Goal: Task Accomplishment & Management: Manage account settings

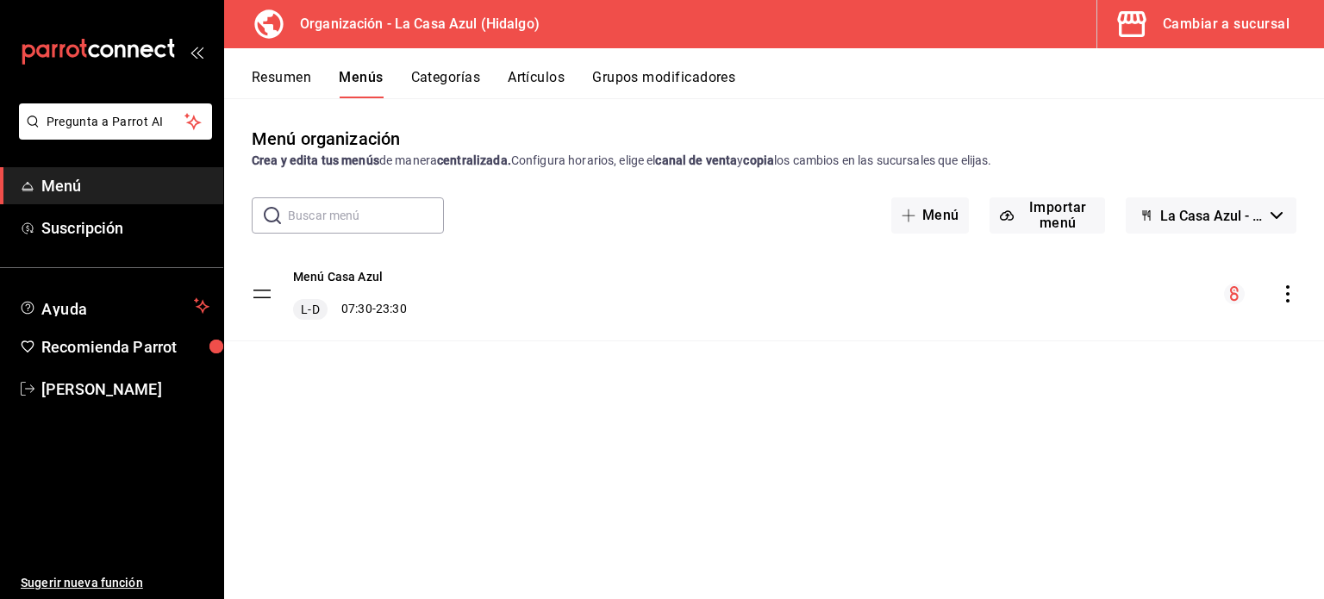
click at [262, 296] on tbody "Menú Casa Azul L-D 07:30 - 23:30" at bounding box center [773, 294] width 1099 height 94
click at [1183, 17] on div "Cambiar a sucursal" at bounding box center [1225, 24] width 127 height 24
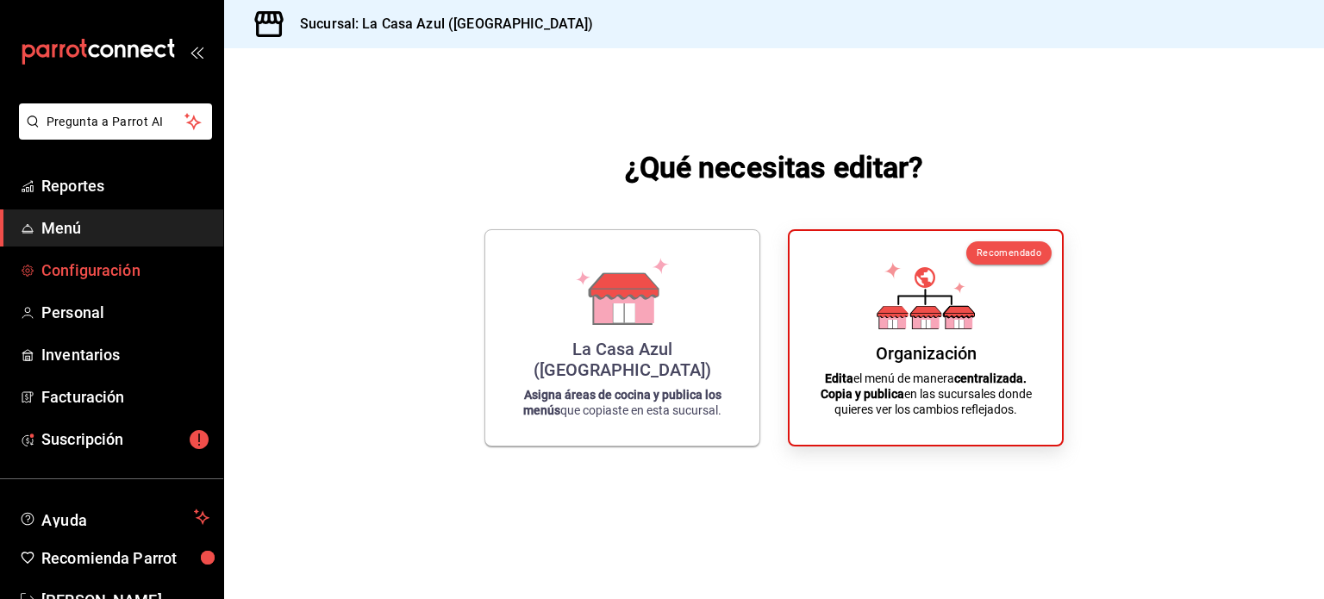
click at [87, 274] on span "Configuración" at bounding box center [125, 269] width 168 height 23
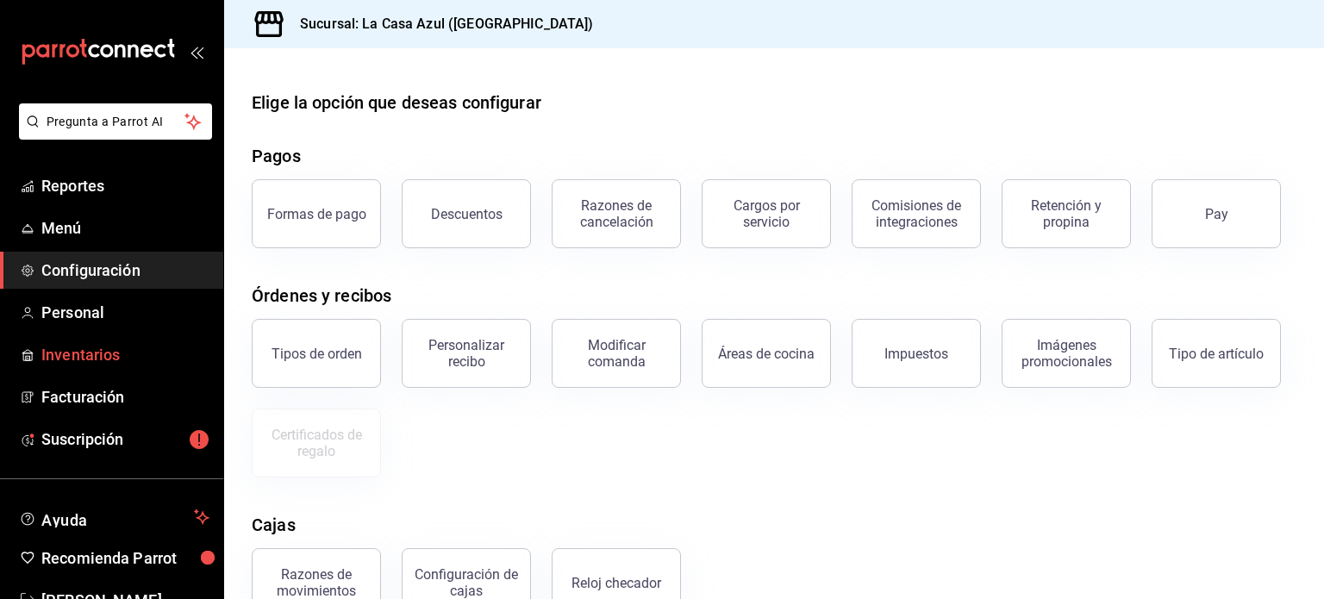
scroll to position [17, 0]
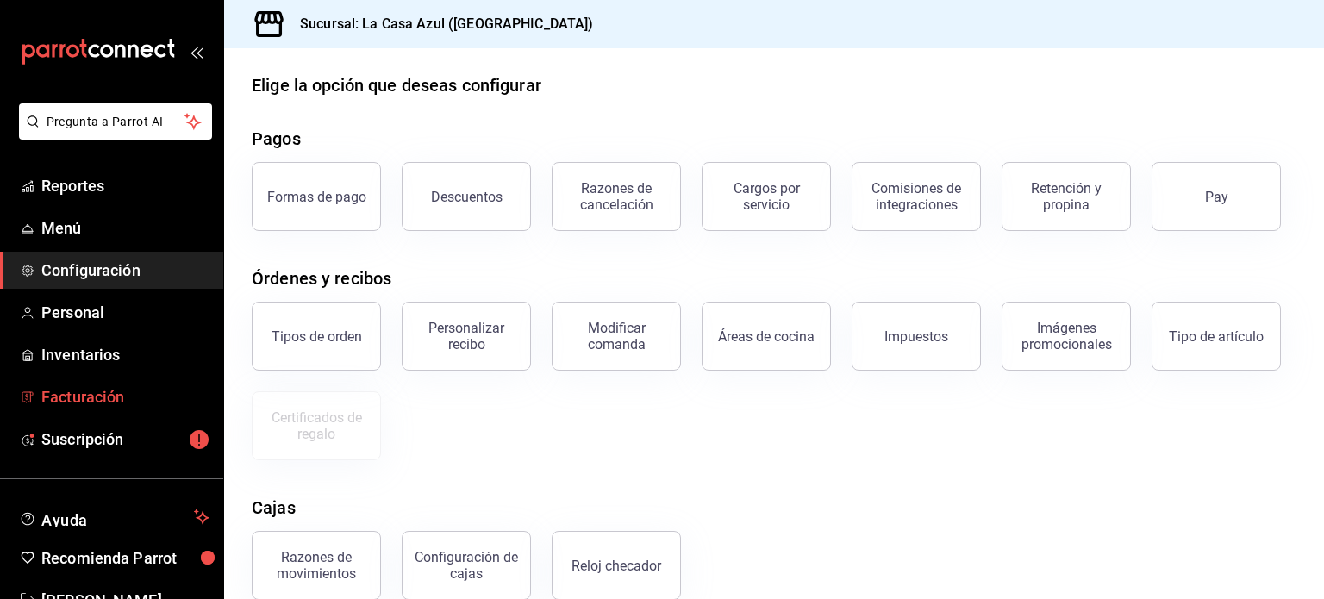
click at [60, 396] on span "Facturación" at bounding box center [125, 396] width 168 height 23
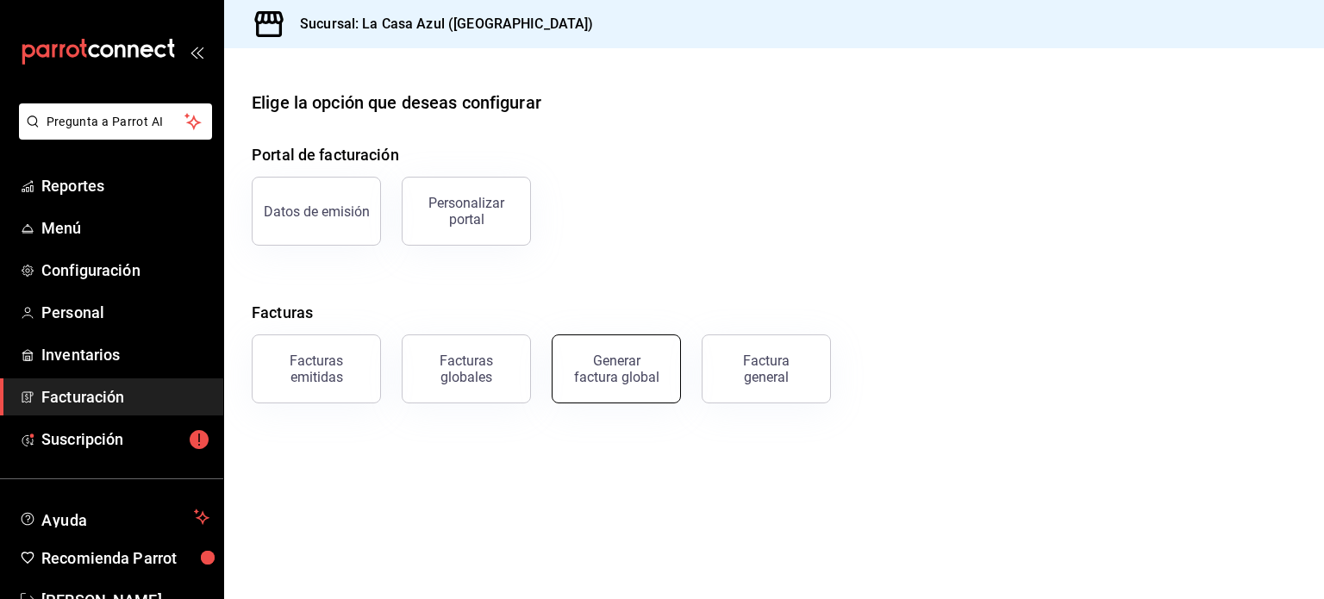
click at [622, 364] on div "Generar factura global" at bounding box center [616, 368] width 86 height 33
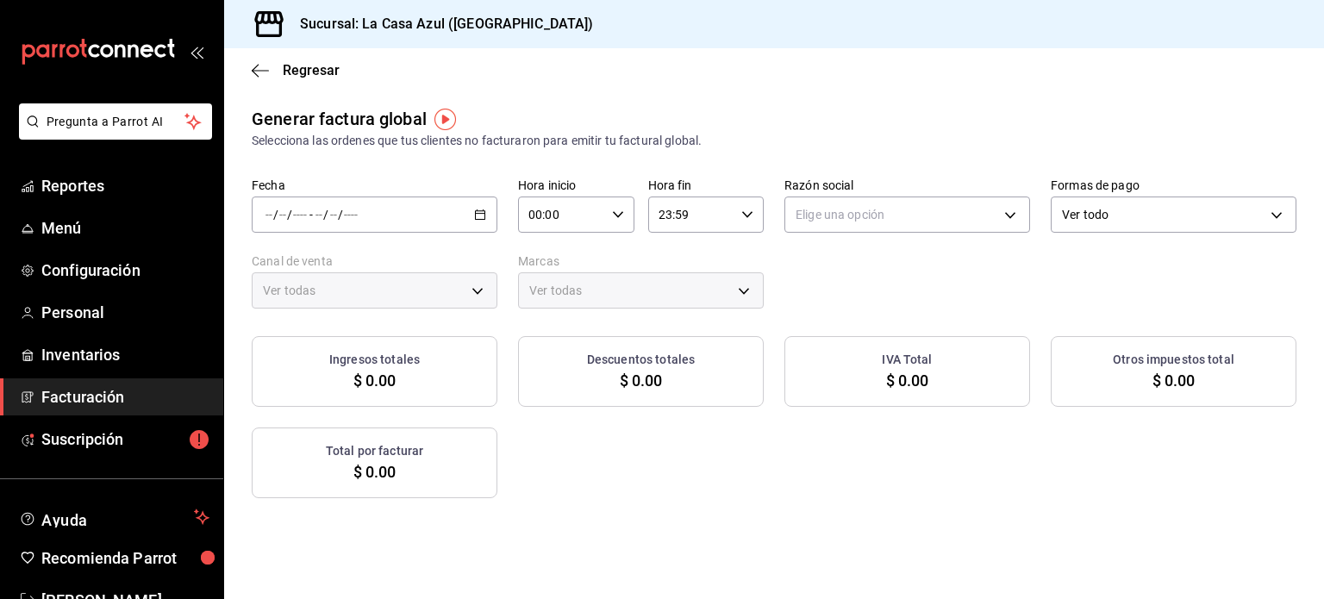
type input "PARROT,UBER_EATS,RAPPI,DIDI_FOOD,ONLINE"
click at [262, 69] on icon "button" at bounding box center [260, 71] width 17 height 16
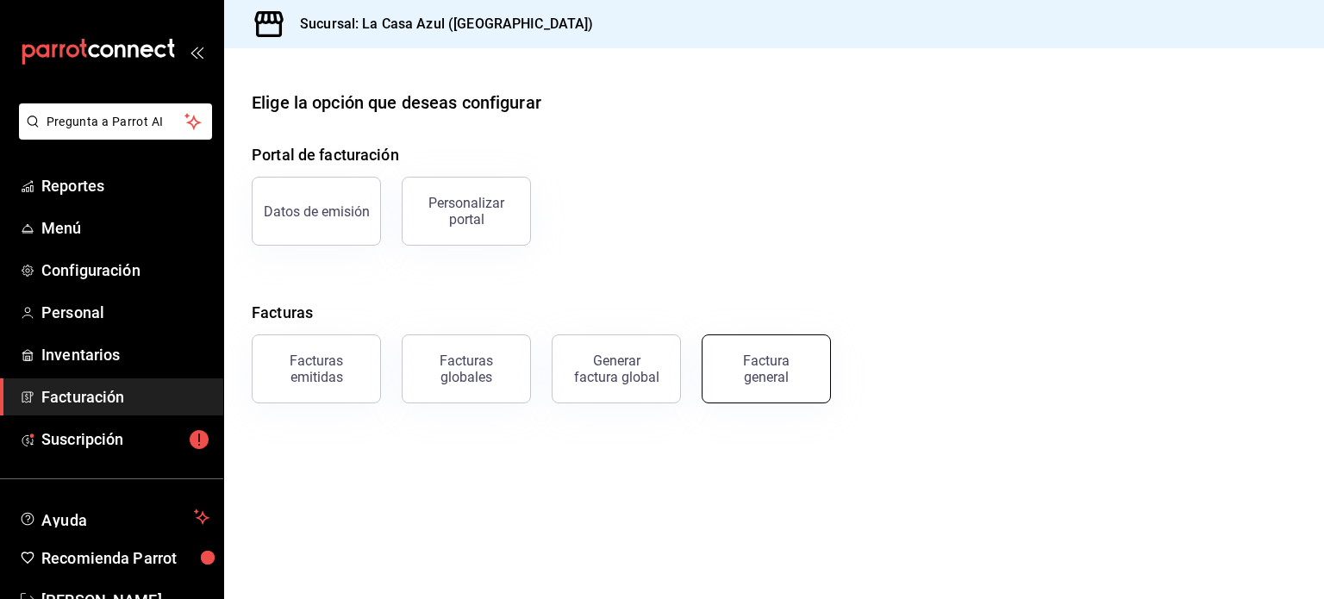
click at [757, 377] on div "Factura general" at bounding box center [766, 368] width 86 height 33
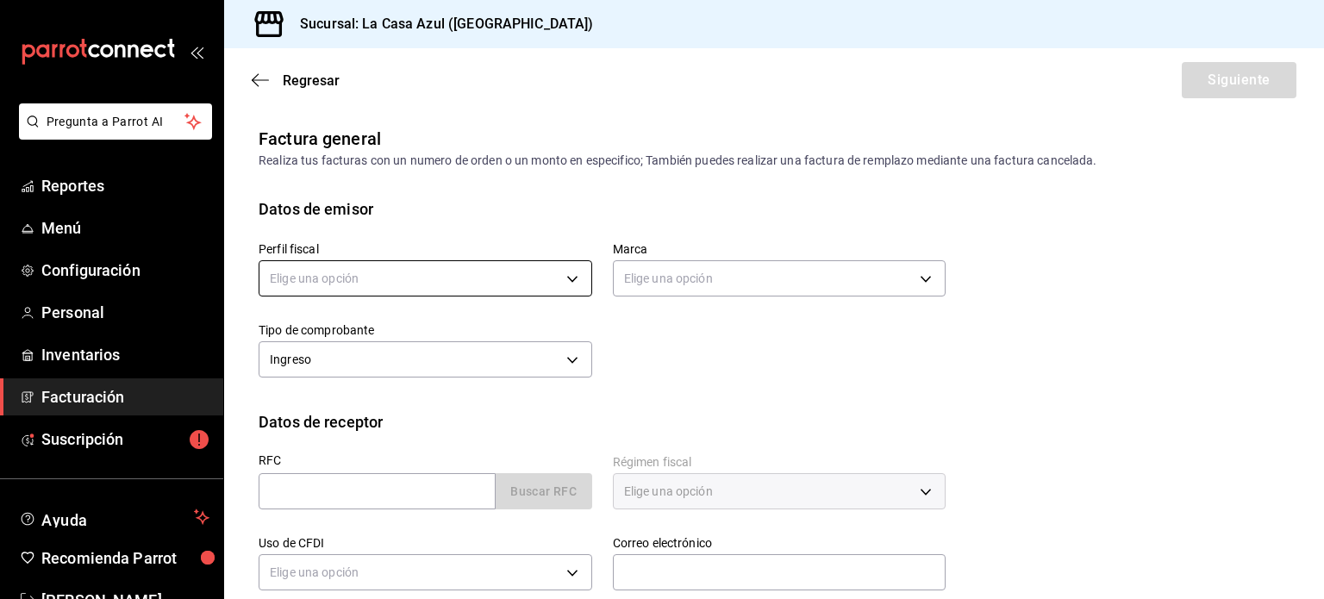
click at [541, 268] on body "Pregunta a Parrot AI Reportes Menú Configuración Personal Inventarios Facturaci…" at bounding box center [662, 299] width 1324 height 599
click at [574, 282] on div at bounding box center [662, 299] width 1324 height 599
click at [729, 265] on body "Pregunta a Parrot AI Reportes Menú Configuración Personal Inventarios Facturaci…" at bounding box center [662, 299] width 1324 height 599
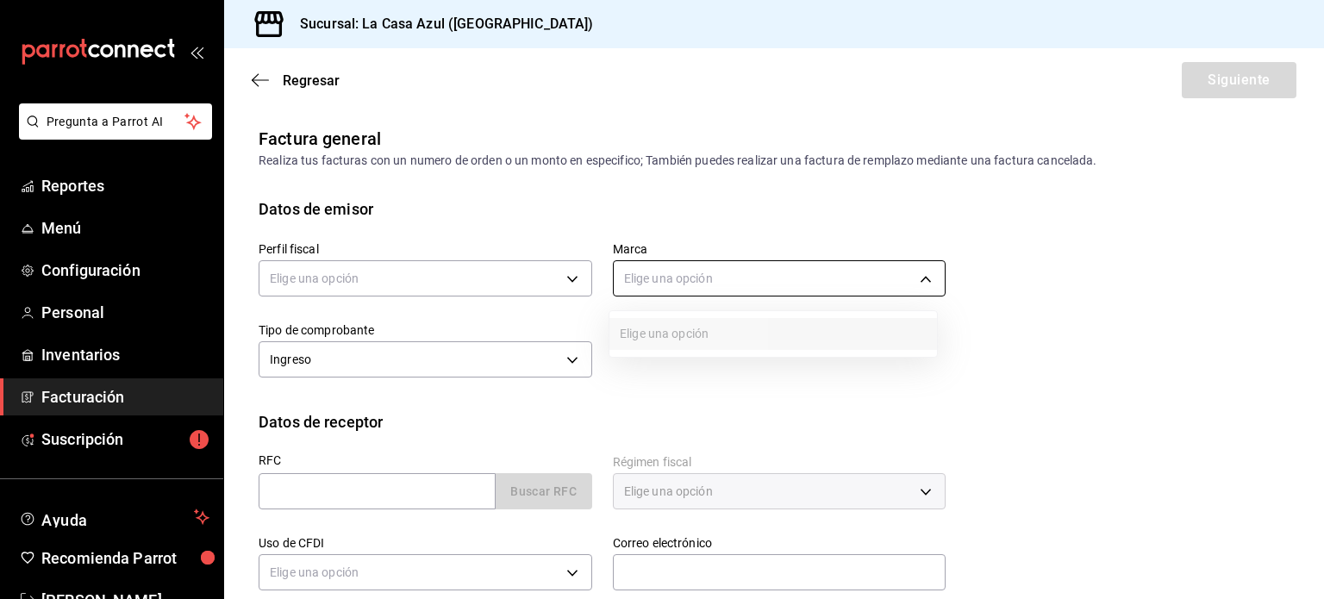
click at [729, 265] on div at bounding box center [662, 299] width 1324 height 599
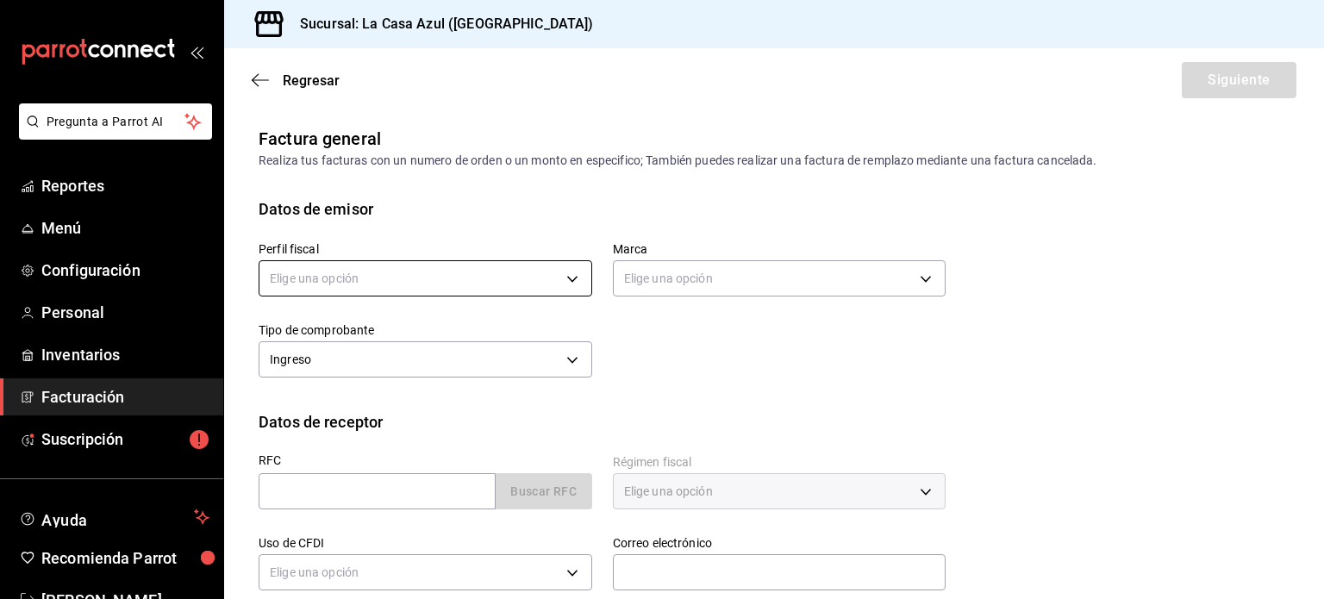
click at [537, 284] on body "Pregunta a Parrot AI Reportes Menú Configuración Personal Inventarios Facturaci…" at bounding box center [662, 299] width 1324 height 599
click at [463, 268] on div at bounding box center [662, 299] width 1324 height 599
click at [246, 97] on div "Regresar Siguiente" at bounding box center [773, 80] width 1099 height 64
click at [258, 77] on icon "button" at bounding box center [260, 80] width 17 height 16
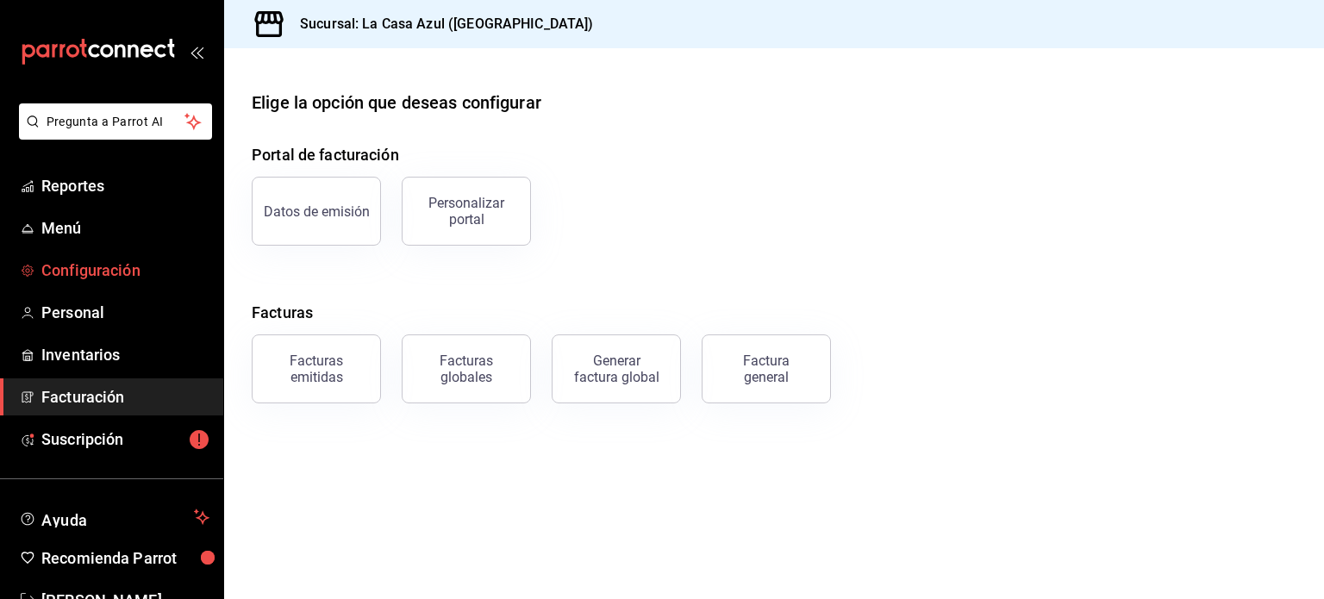
click at [83, 265] on span "Configuración" at bounding box center [125, 269] width 168 height 23
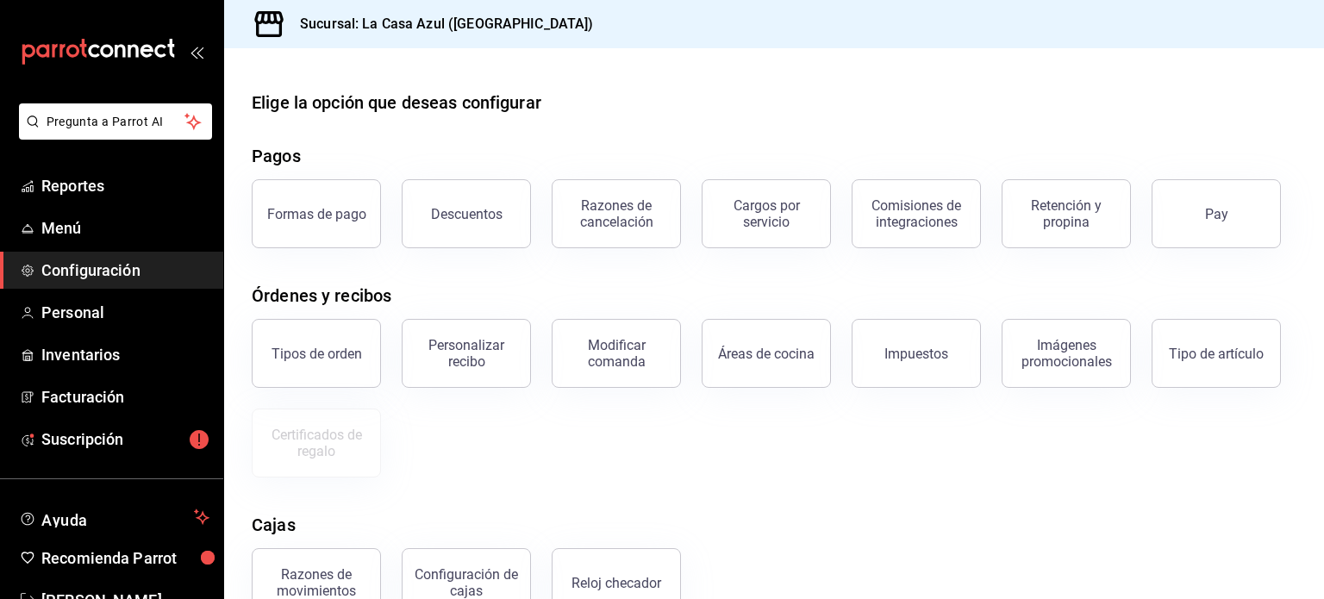
click at [1287, 189] on div "Elige la opción que deseas configurar Pagos Formas de pago Descuentos Razones d…" at bounding box center [773, 423] width 1099 height 667
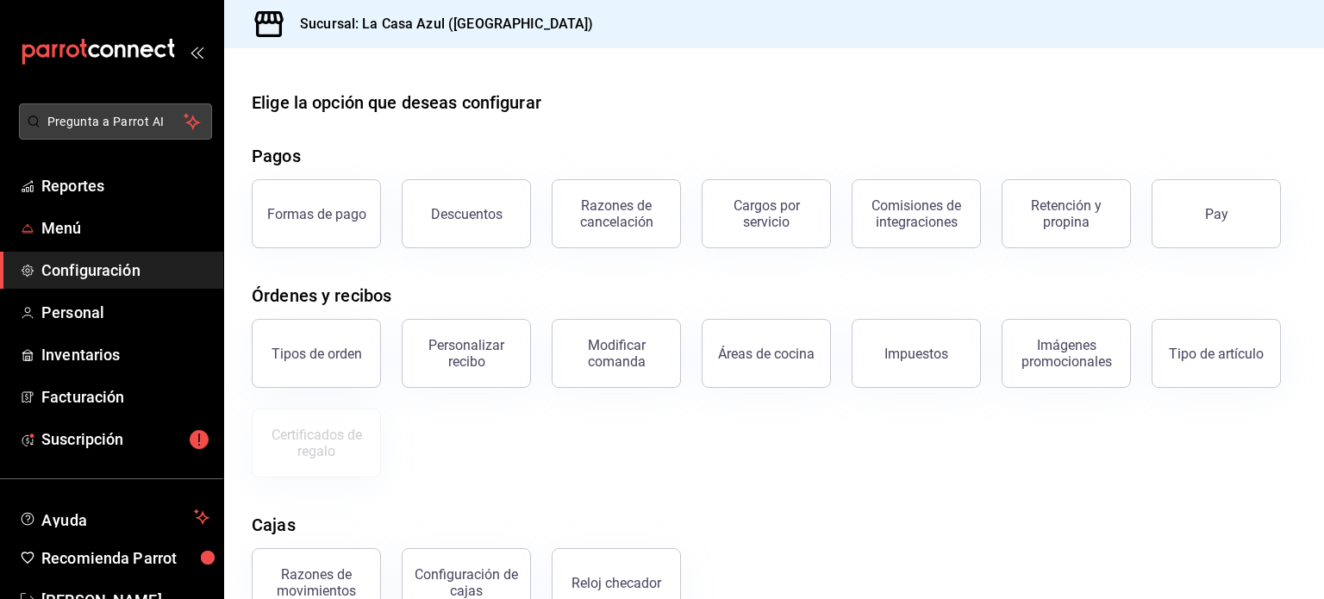
click at [83, 161] on li "Pregunta a Parrot AI" at bounding box center [111, 135] width 209 height 64
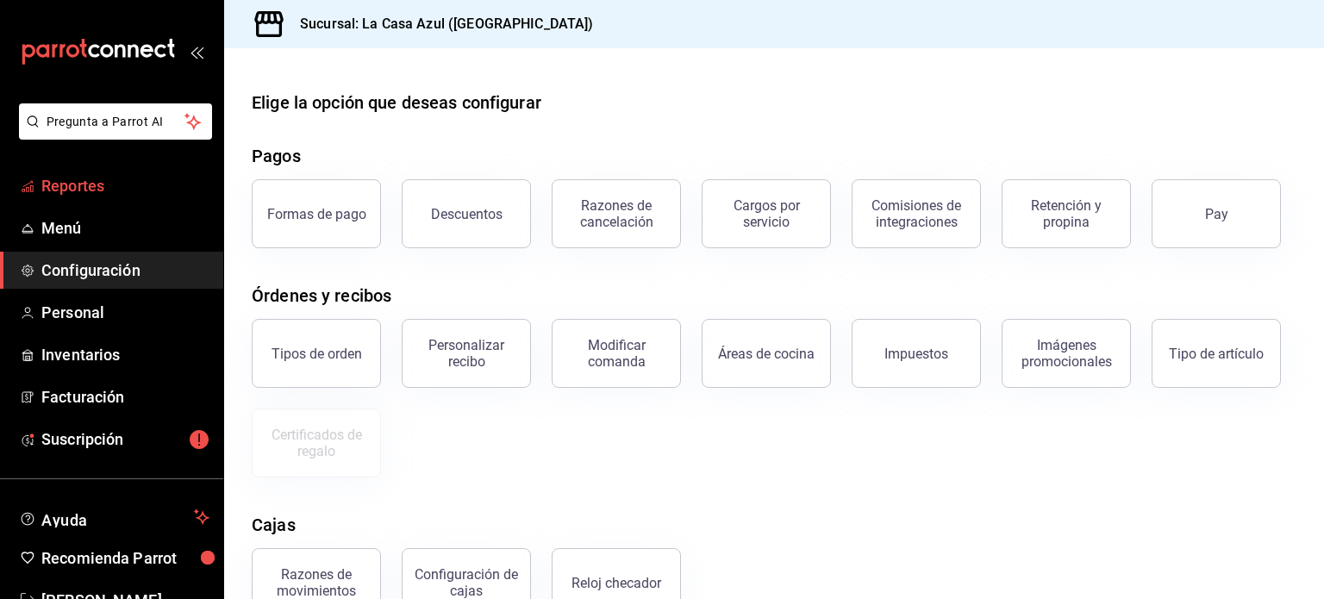
click at [83, 174] on span "Reportes" at bounding box center [125, 185] width 168 height 23
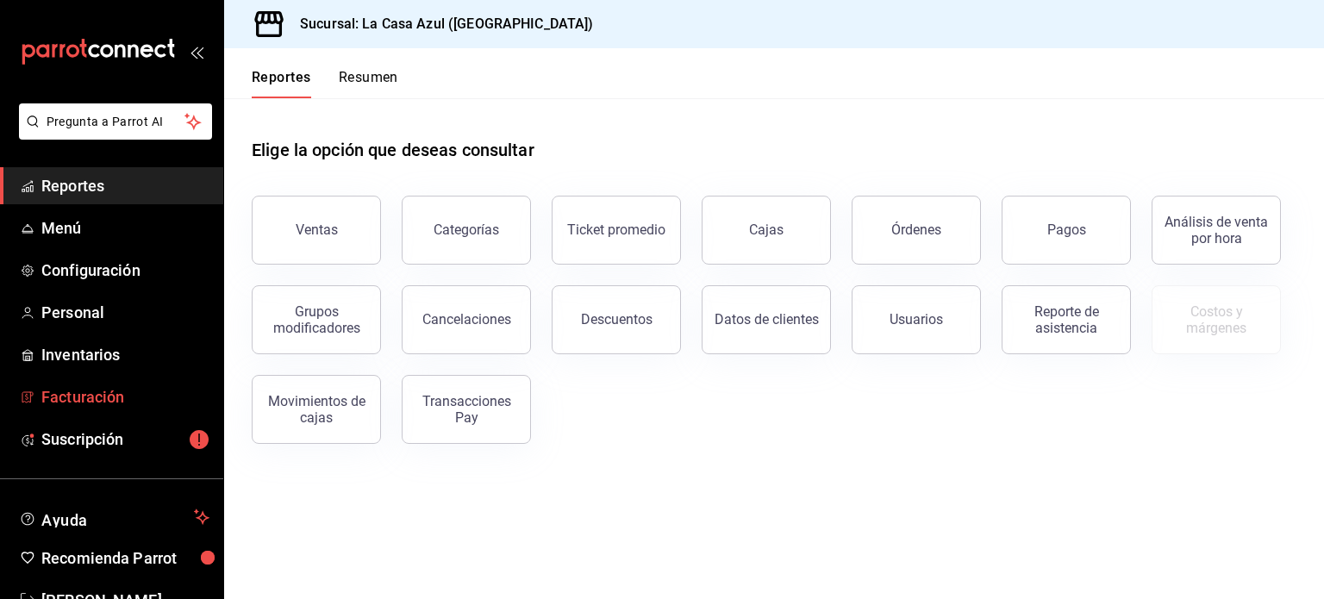
click at [110, 392] on span "Facturación" at bounding box center [125, 396] width 168 height 23
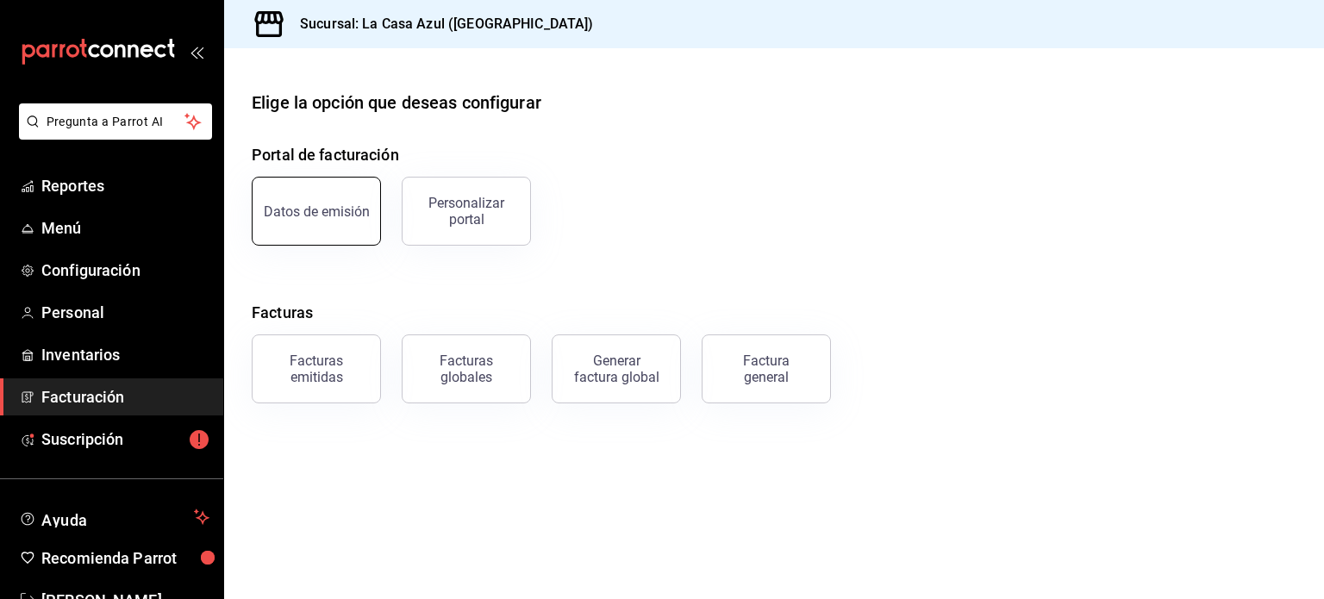
click at [343, 234] on button "Datos de emisión" at bounding box center [316, 211] width 129 height 69
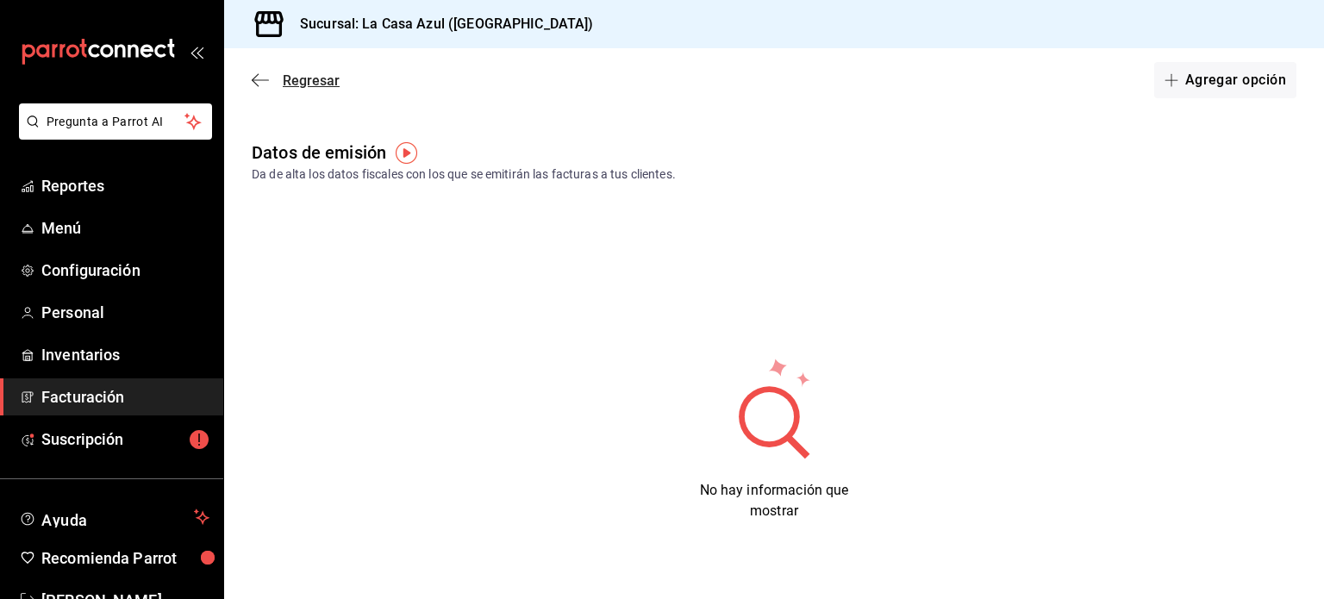
click at [271, 78] on span "Regresar" at bounding box center [296, 80] width 88 height 16
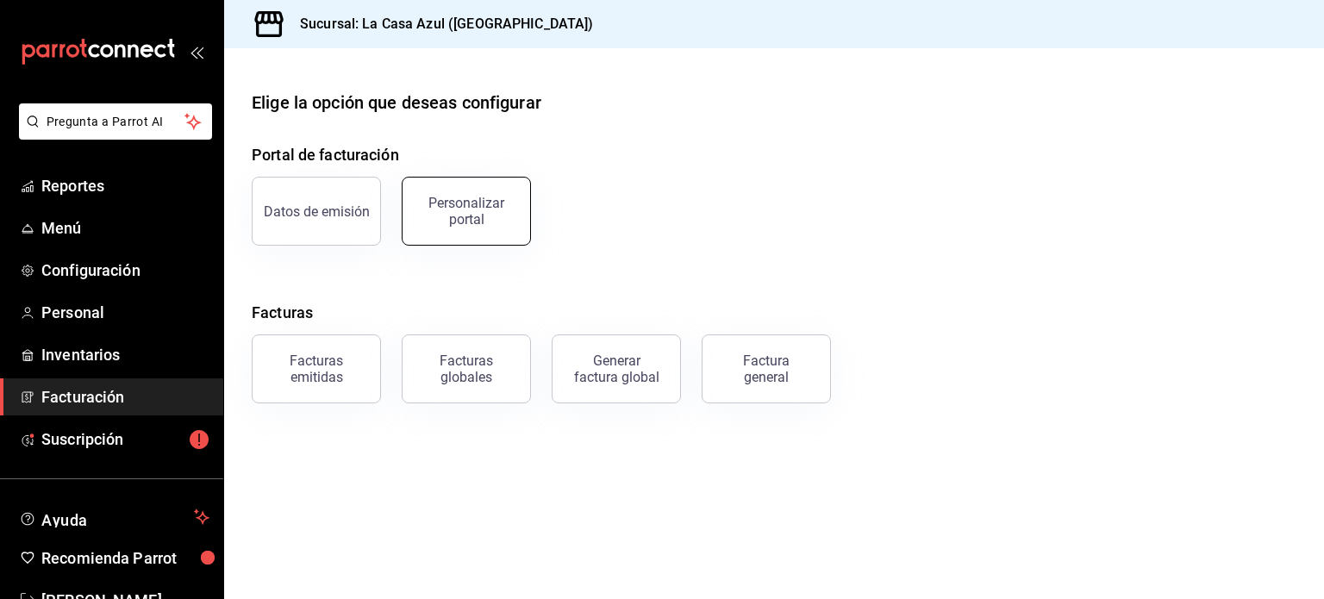
click at [500, 231] on button "Personalizar portal" at bounding box center [466, 211] width 129 height 69
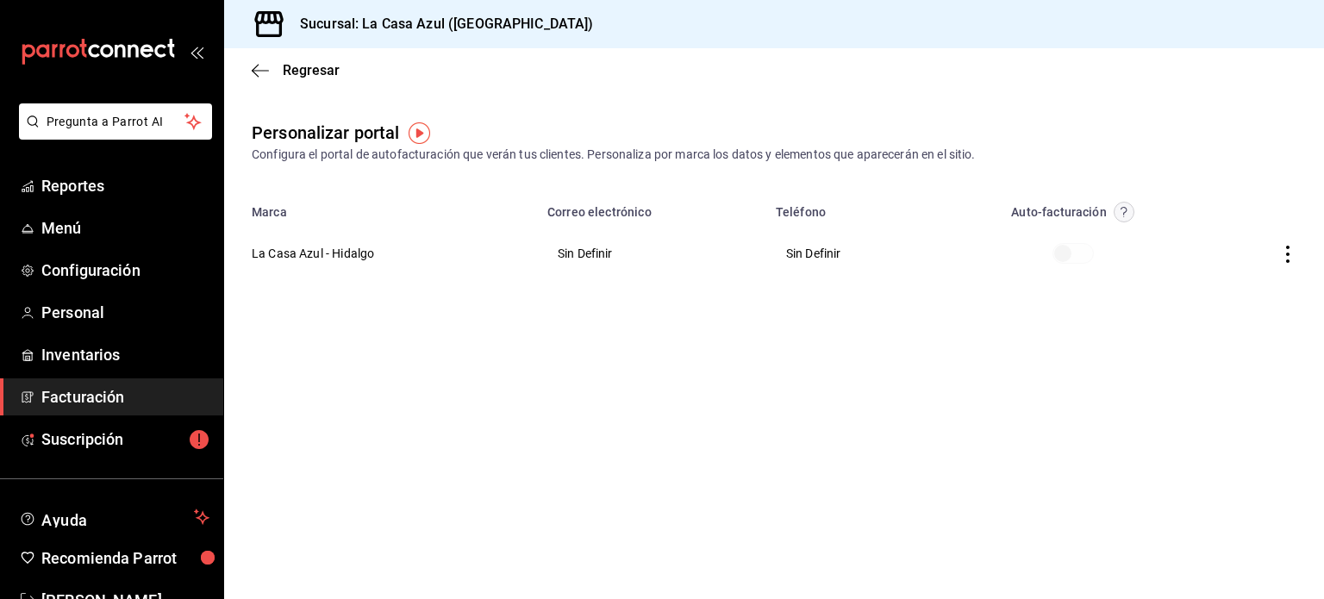
click at [1283, 254] on icon "button" at bounding box center [1287, 254] width 17 height 17
click at [1224, 246] on li "Editar" at bounding box center [1210, 232] width 172 height 44
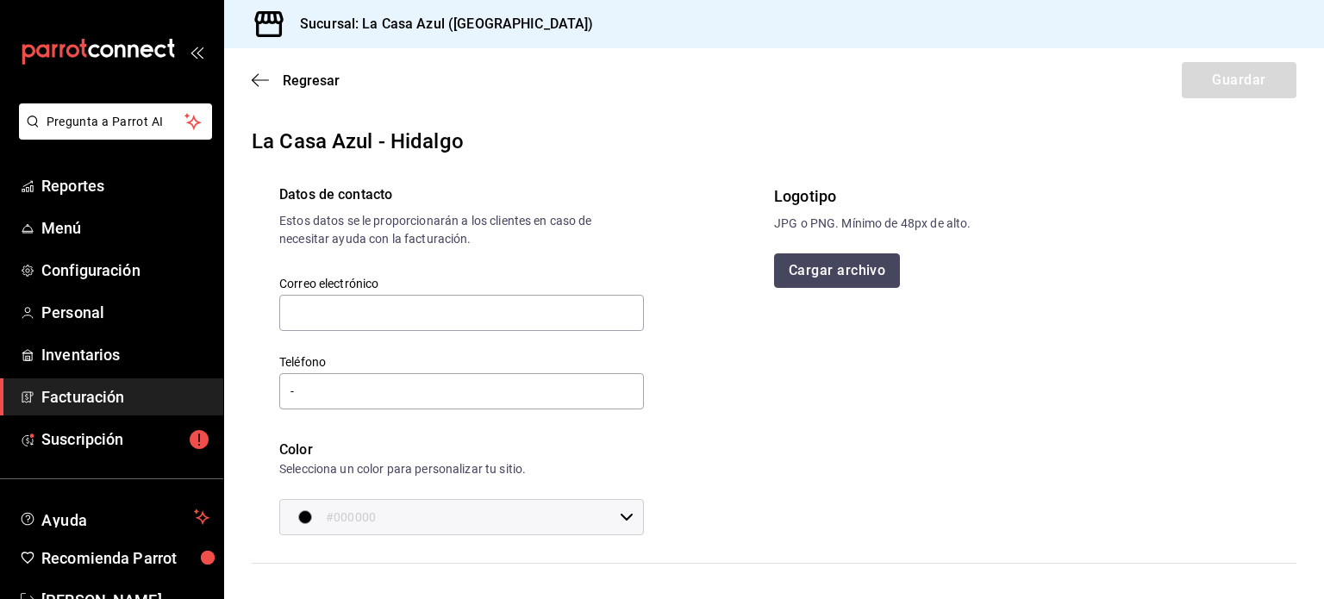
click at [849, 277] on button "Cargar archivo" at bounding box center [837, 270] width 126 height 34
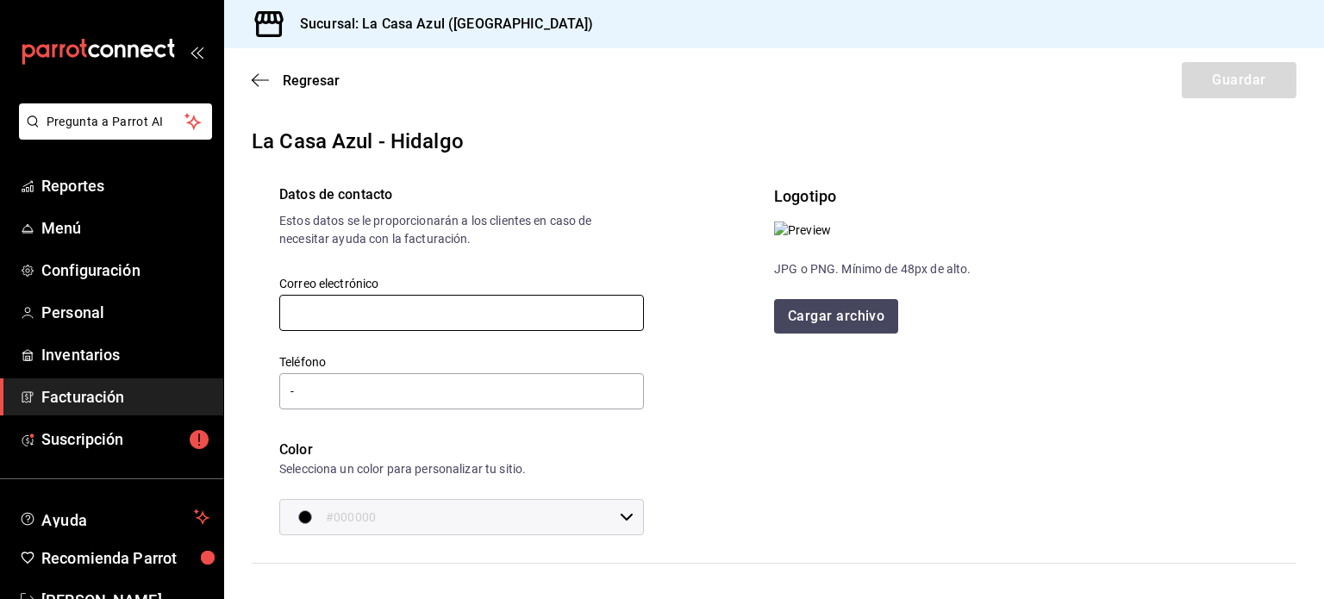
click at [449, 320] on input "text" at bounding box center [461, 313] width 364 height 36
type input "[EMAIL_ADDRESS][DOMAIN_NAME]"
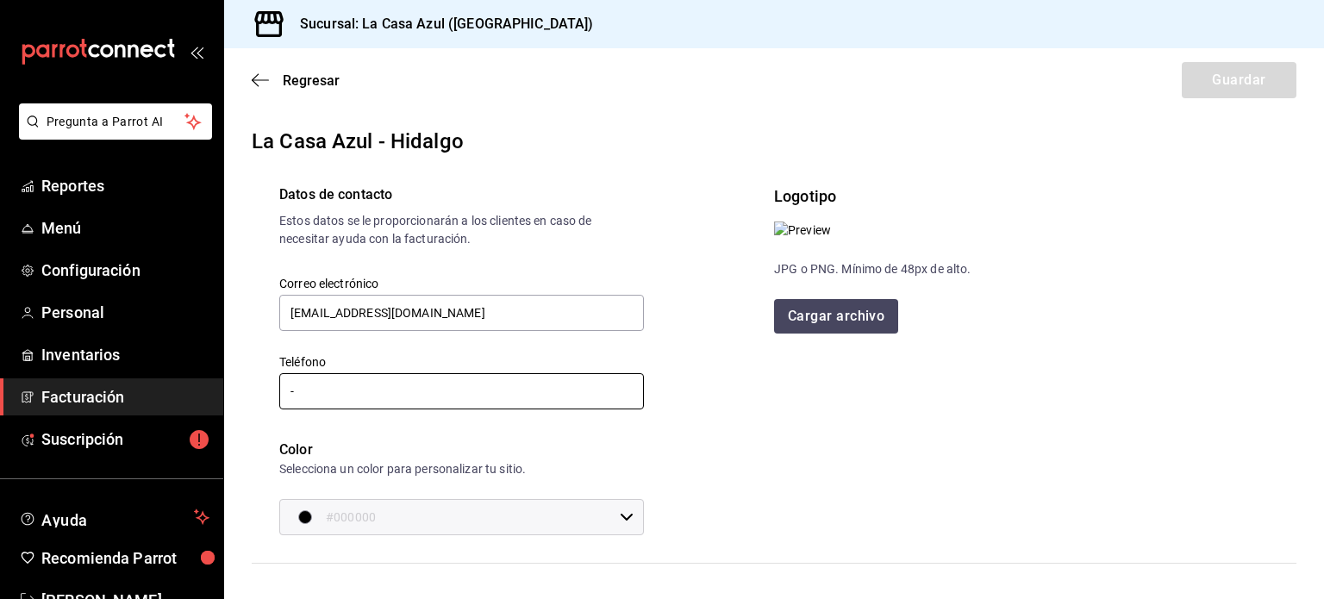
click at [387, 392] on input "-" at bounding box center [461, 391] width 364 height 36
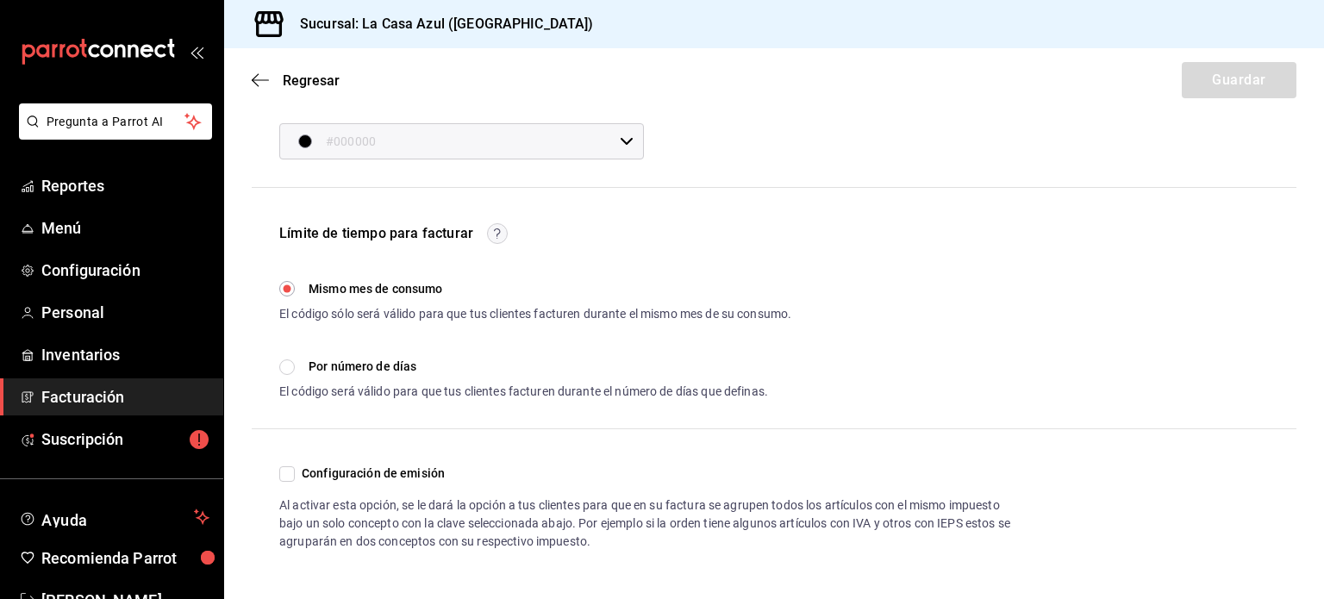
scroll to position [375, 0]
click at [292, 468] on input "Configuración de emisión" at bounding box center [287, 475] width 16 height 16
checkbox input "true"
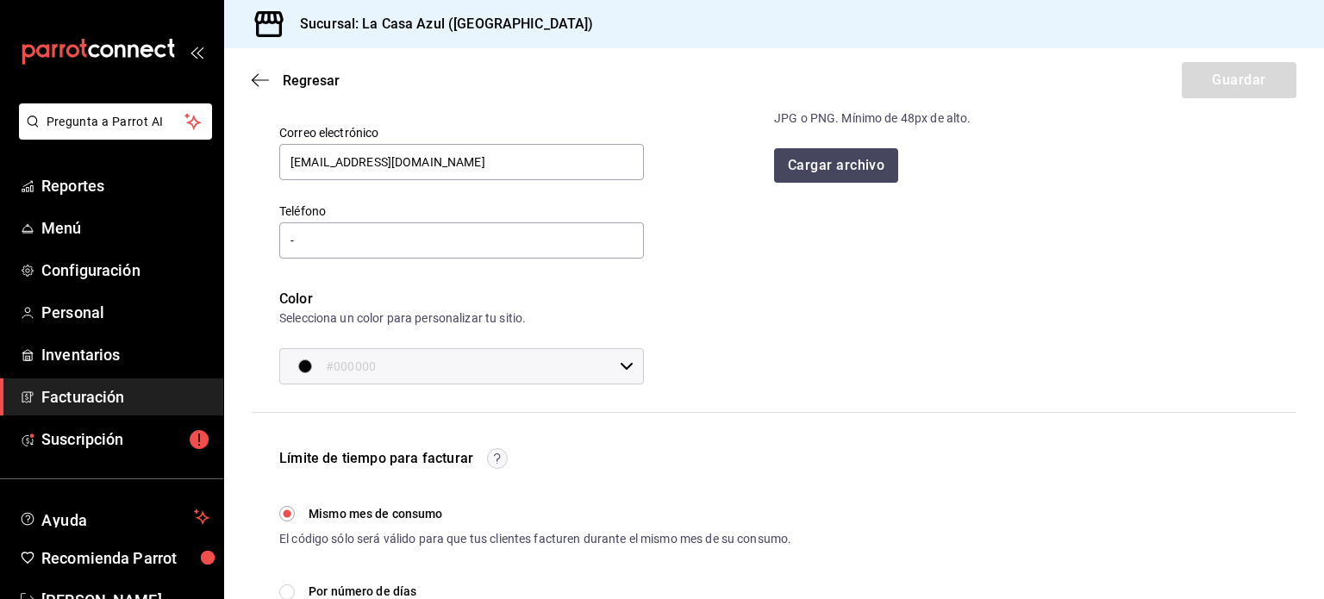
scroll to position [153, 0]
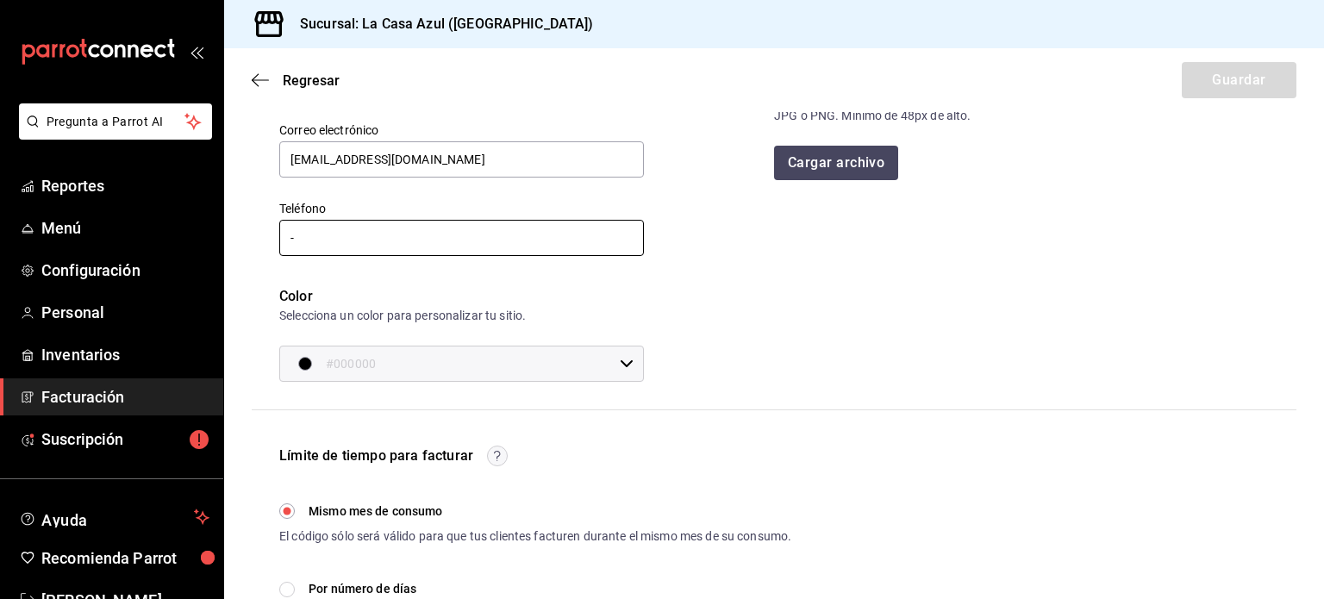
click at [510, 251] on input "-" at bounding box center [461, 238] width 364 height 36
type input "[PHONE_NUMBER]"
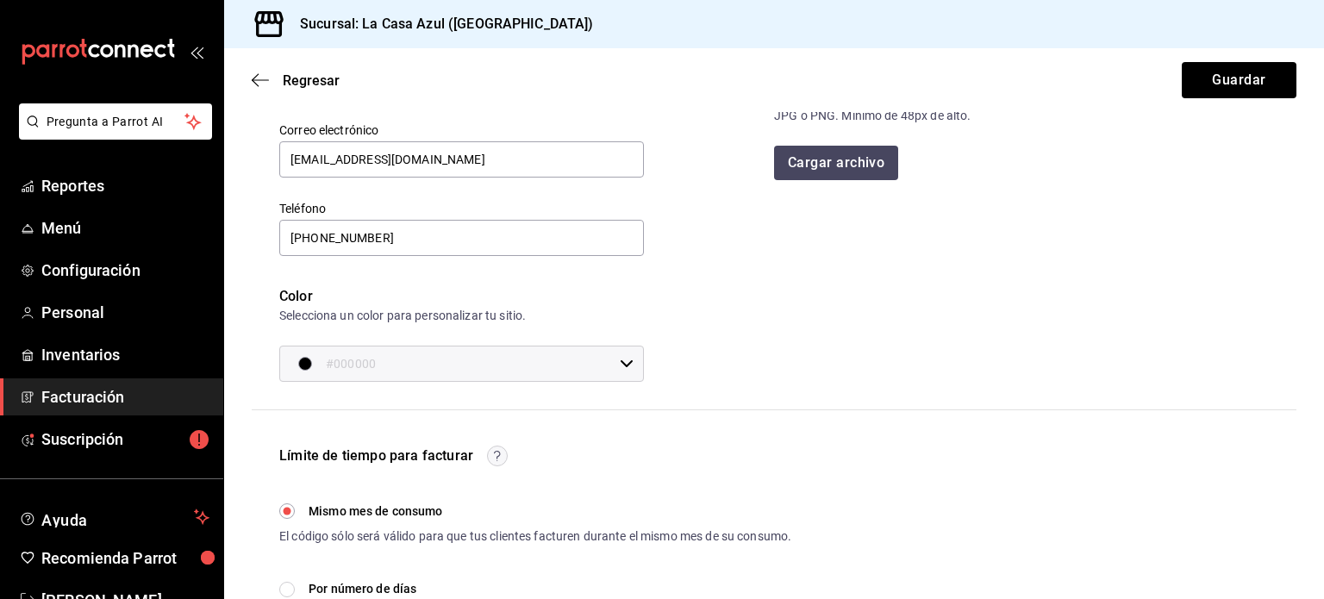
click at [628, 377] on div "#000000 ​" at bounding box center [461, 364] width 364 height 36
click at [345, 353] on div at bounding box center [662, 299] width 1324 height 599
click at [302, 370] on span "button" at bounding box center [312, 364] width 28 height 14
click at [302, 370] on div at bounding box center [662, 299] width 1324 height 599
click at [1185, 88] on button "Guardar" at bounding box center [1238, 80] width 115 height 36
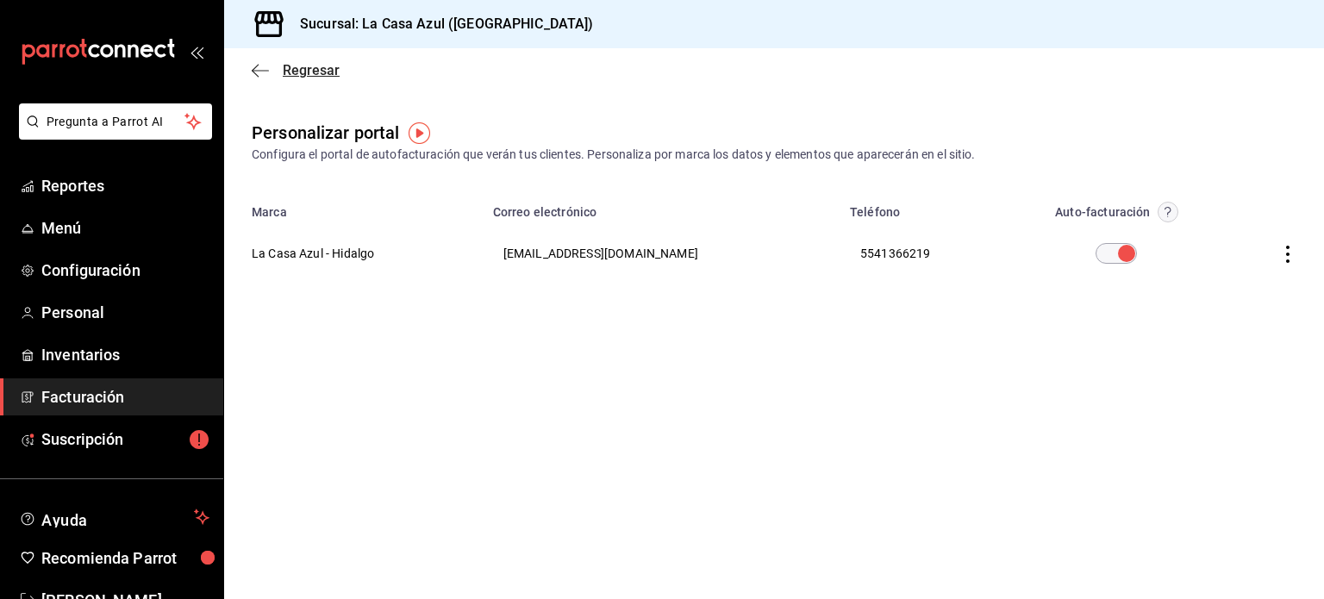
click at [292, 72] on span "Regresar" at bounding box center [311, 70] width 57 height 16
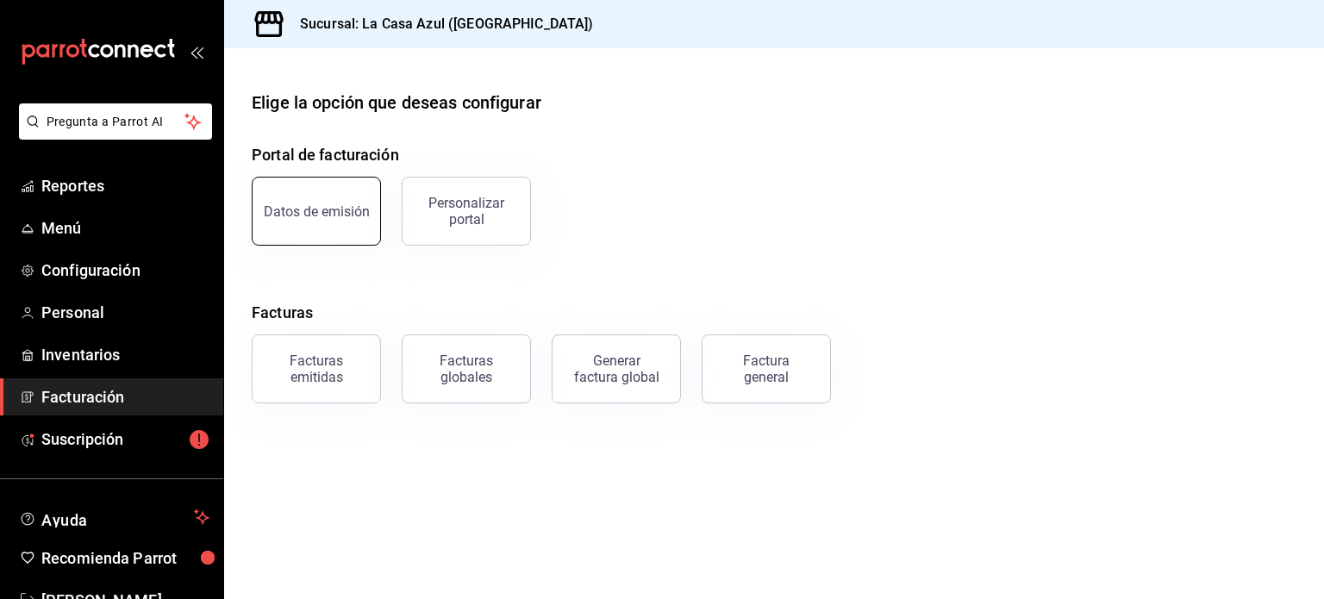
click at [327, 213] on div "Datos de emisión" at bounding box center [317, 211] width 106 height 16
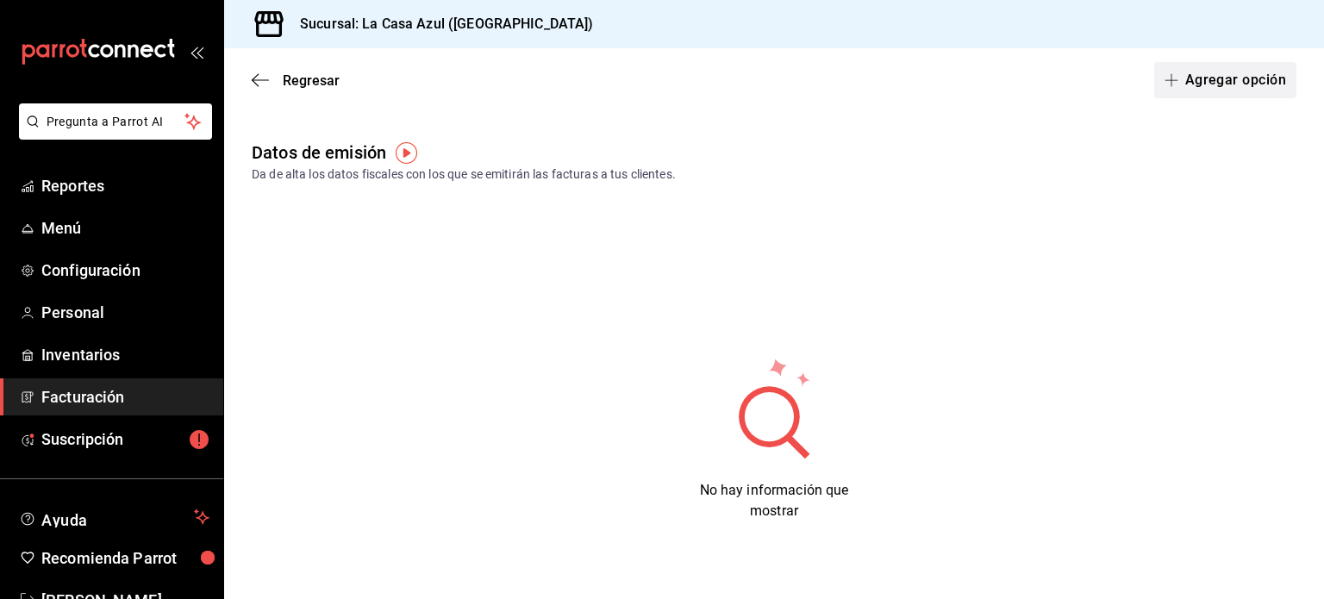
click at [1203, 81] on button "Agregar opción" at bounding box center [1225, 80] width 142 height 36
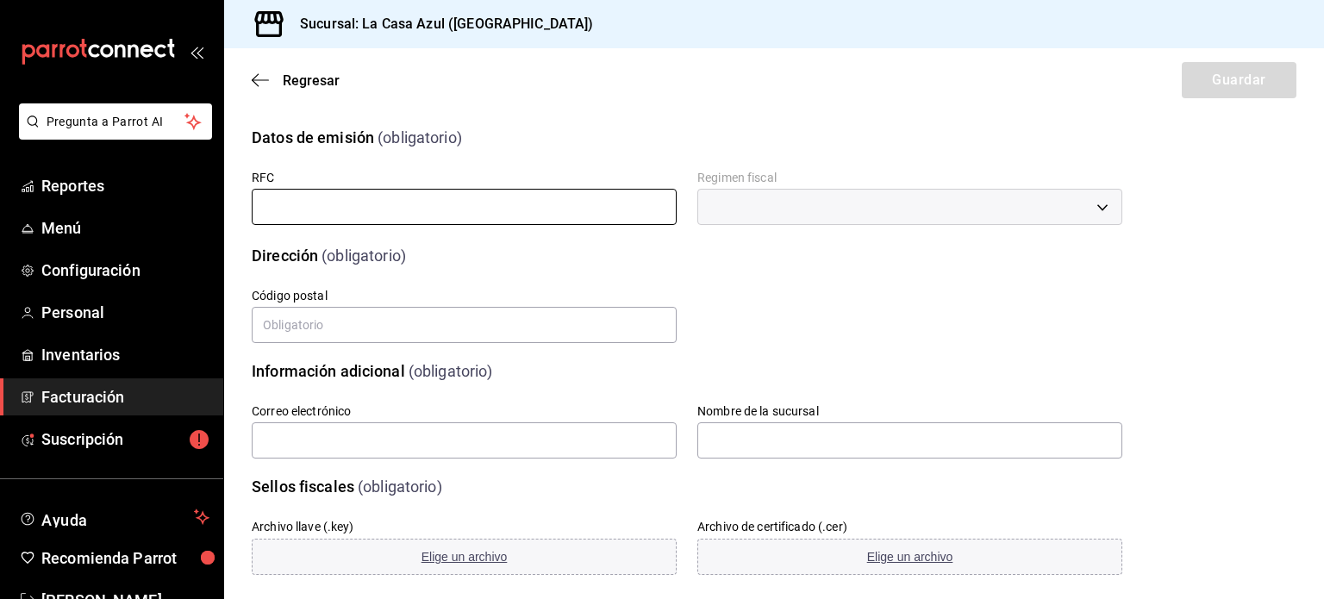
click at [584, 196] on input "text" at bounding box center [464, 207] width 425 height 36
type input "BUEB830501CF4"
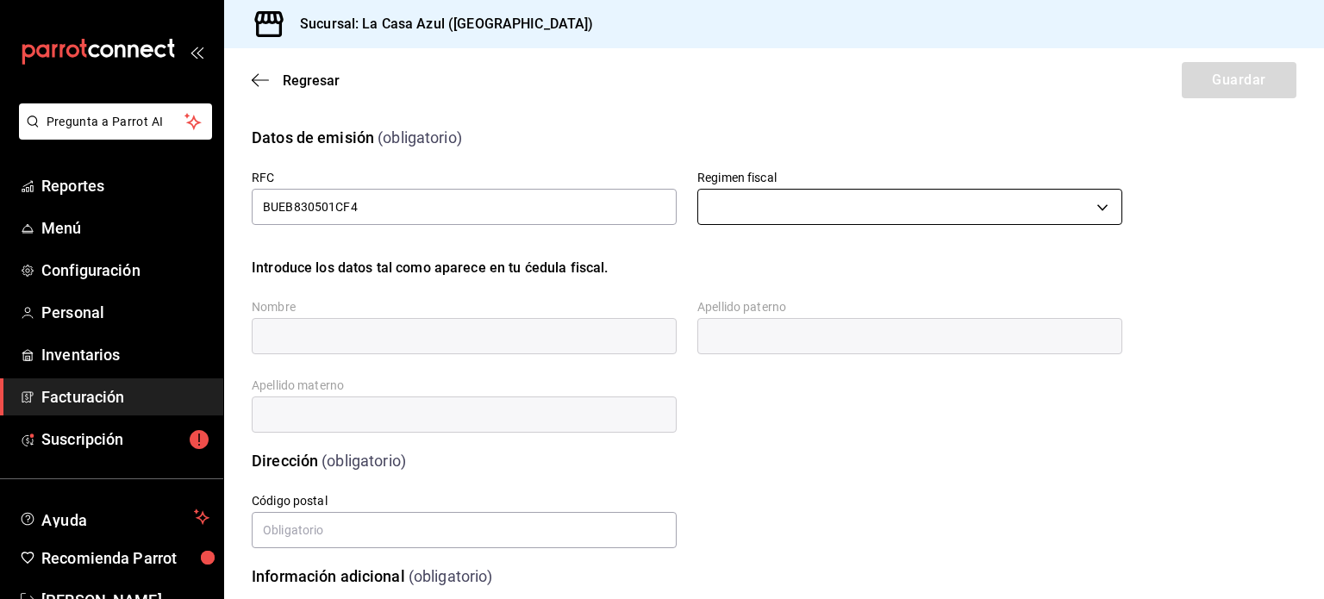
click at [935, 198] on body "Pregunta a Parrot AI Reportes Menú Configuración Personal Inventarios Facturaci…" at bounding box center [662, 299] width 1324 height 599
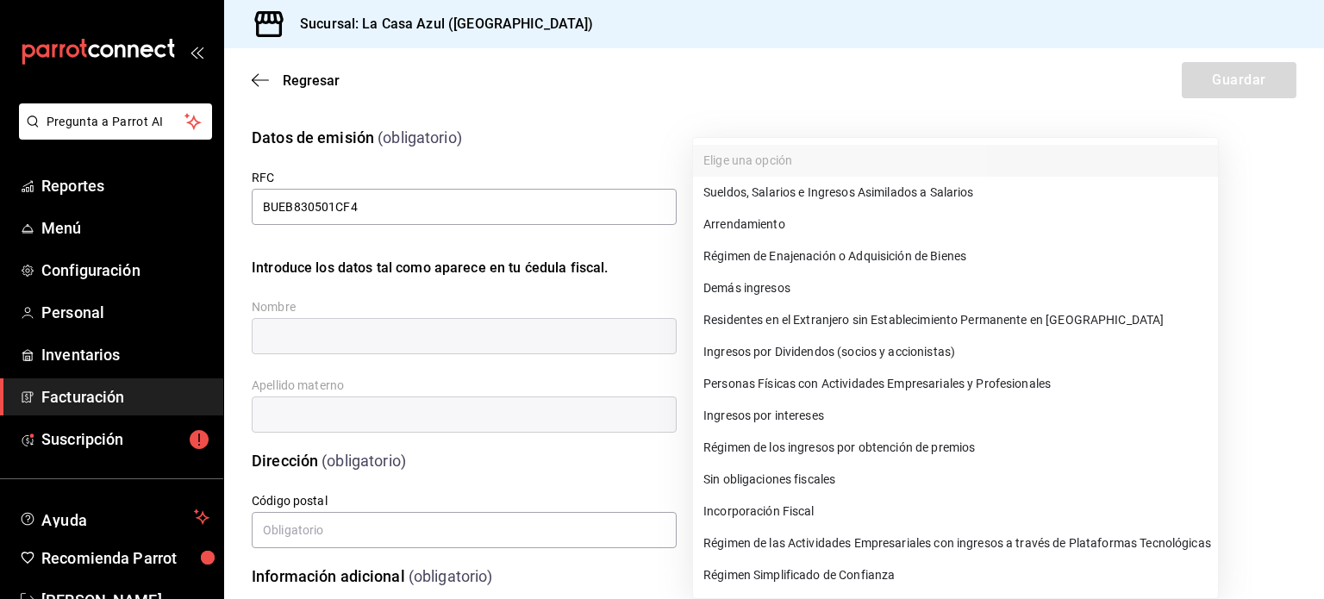
click at [825, 575] on li "Régimen Simplificado de Confianza" at bounding box center [955, 575] width 525 height 32
type input "626"
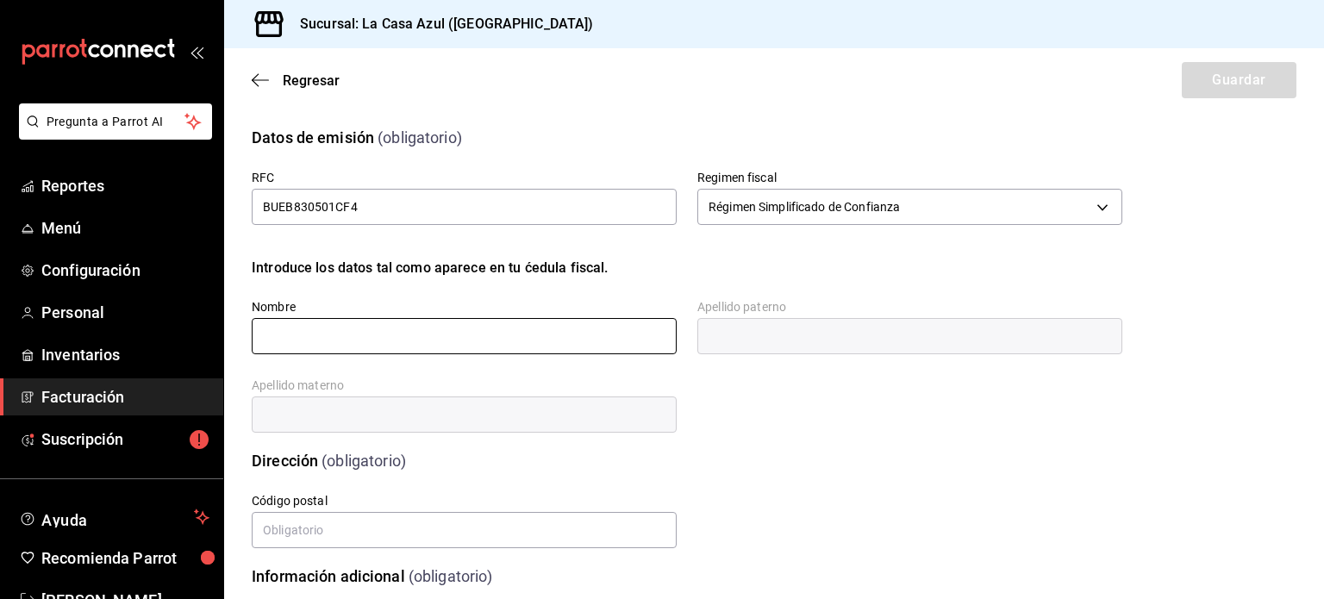
click at [541, 332] on input "text" at bounding box center [464, 336] width 425 height 36
type input "[PERSON_NAME]"
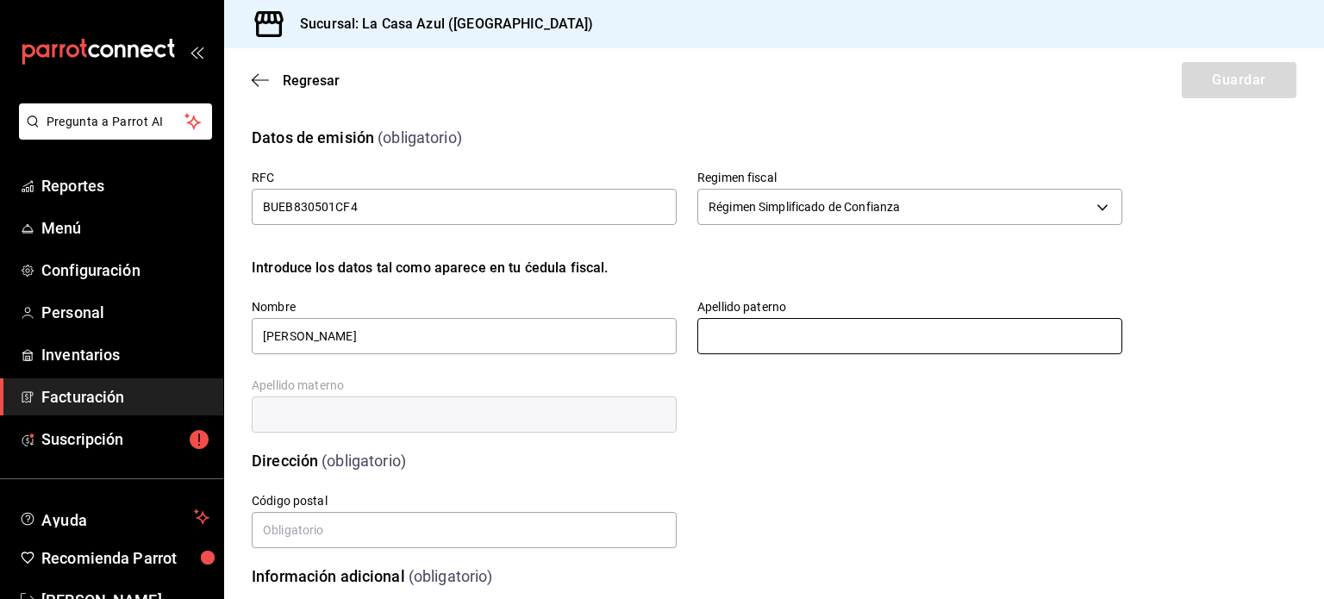
click at [792, 339] on input "text" at bounding box center [909, 336] width 425 height 36
type input "[PERSON_NAME]"
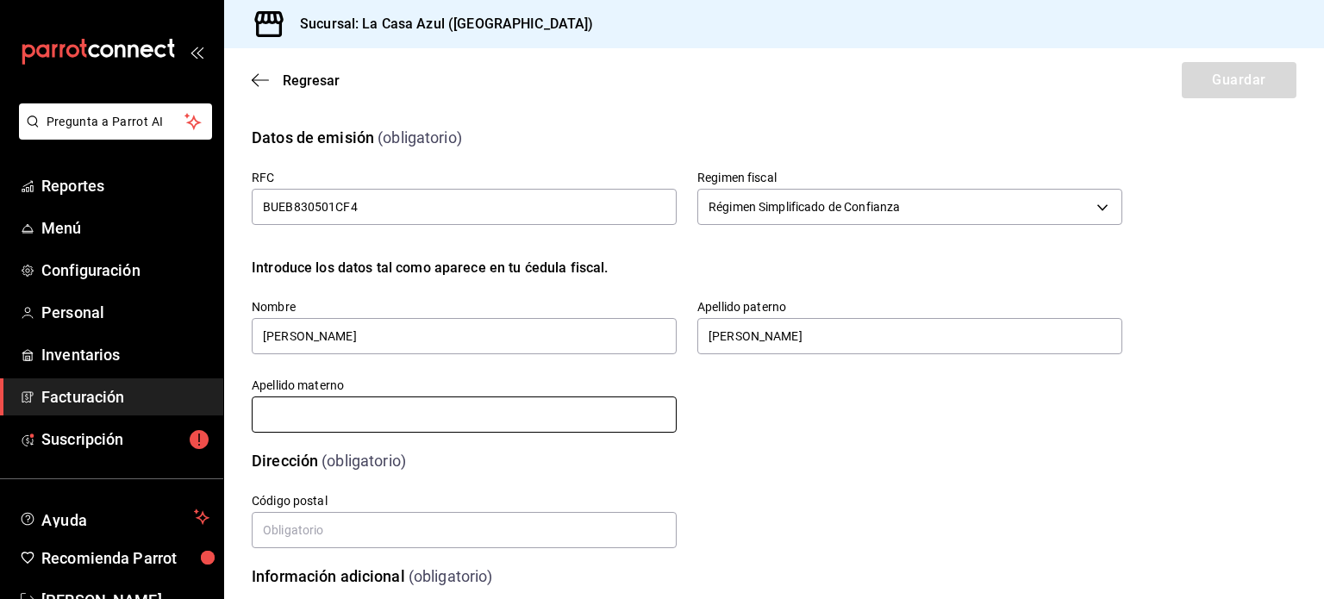
click at [271, 399] on input "text" at bounding box center [464, 414] width 425 height 36
type input "[PERSON_NAME]"
click at [340, 499] on label "Código postal" at bounding box center [464, 501] width 425 height 12
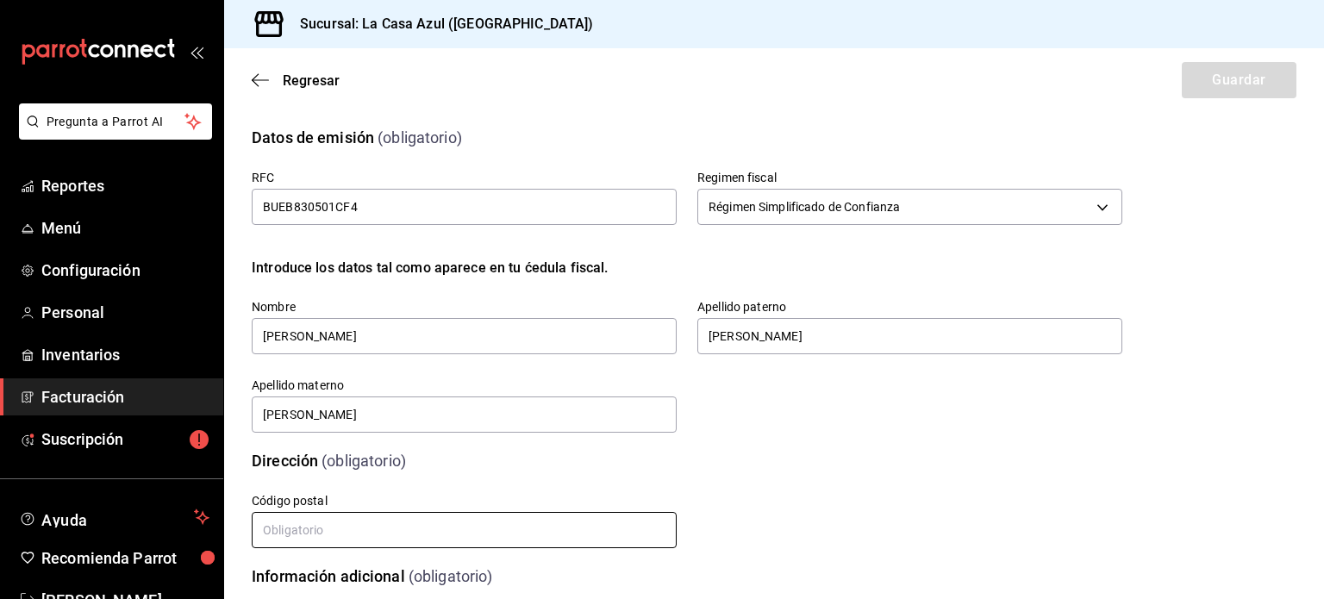
click at [342, 523] on input "text" at bounding box center [464, 530] width 425 height 36
type input "42083"
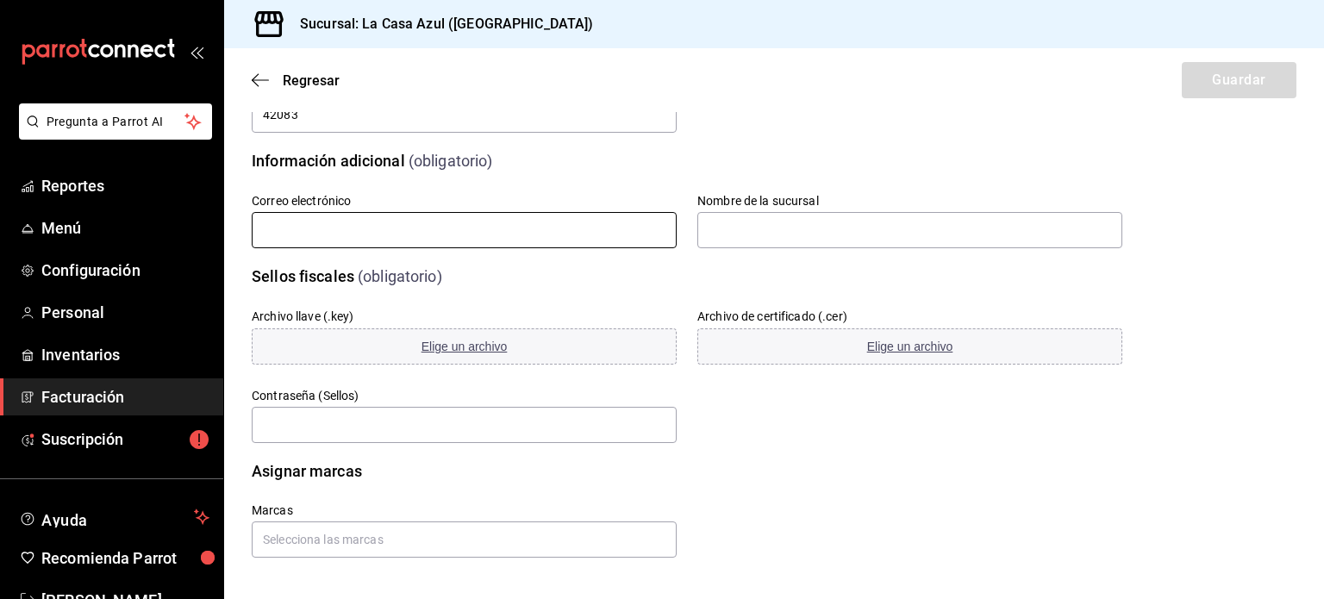
click at [445, 227] on input "text" at bounding box center [464, 230] width 425 height 36
type input "[EMAIL_ADDRESS][DOMAIN_NAME]"
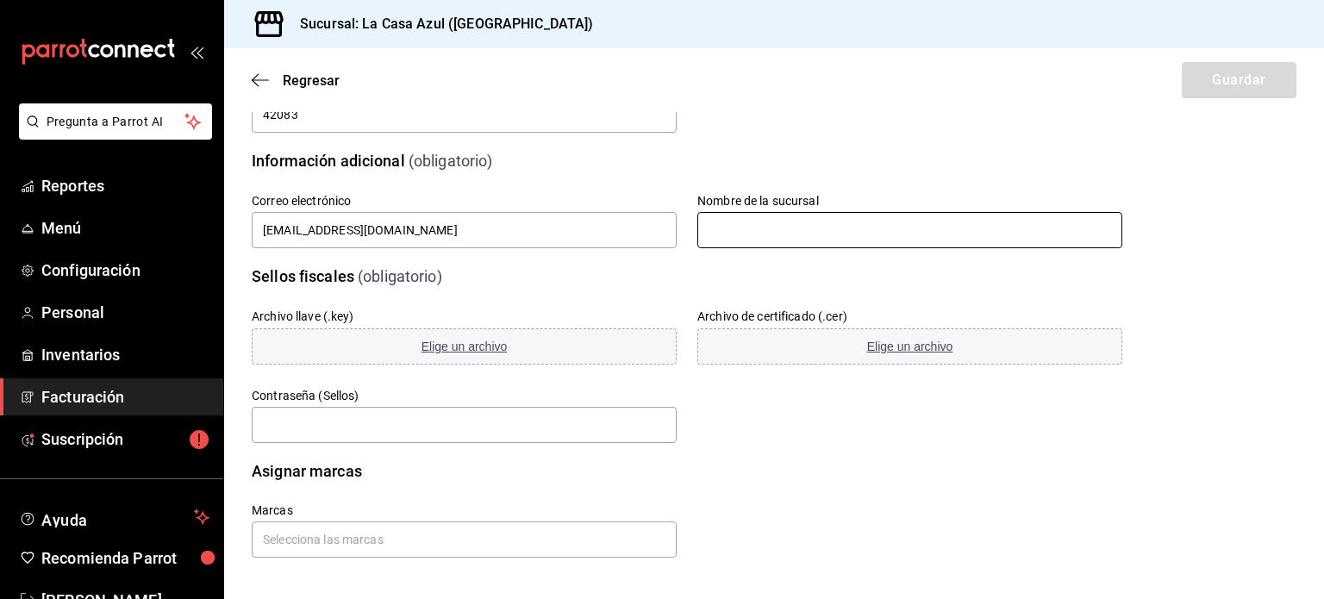
click at [757, 223] on input "text" at bounding box center [909, 230] width 425 height 36
type input "La Casa Azul"
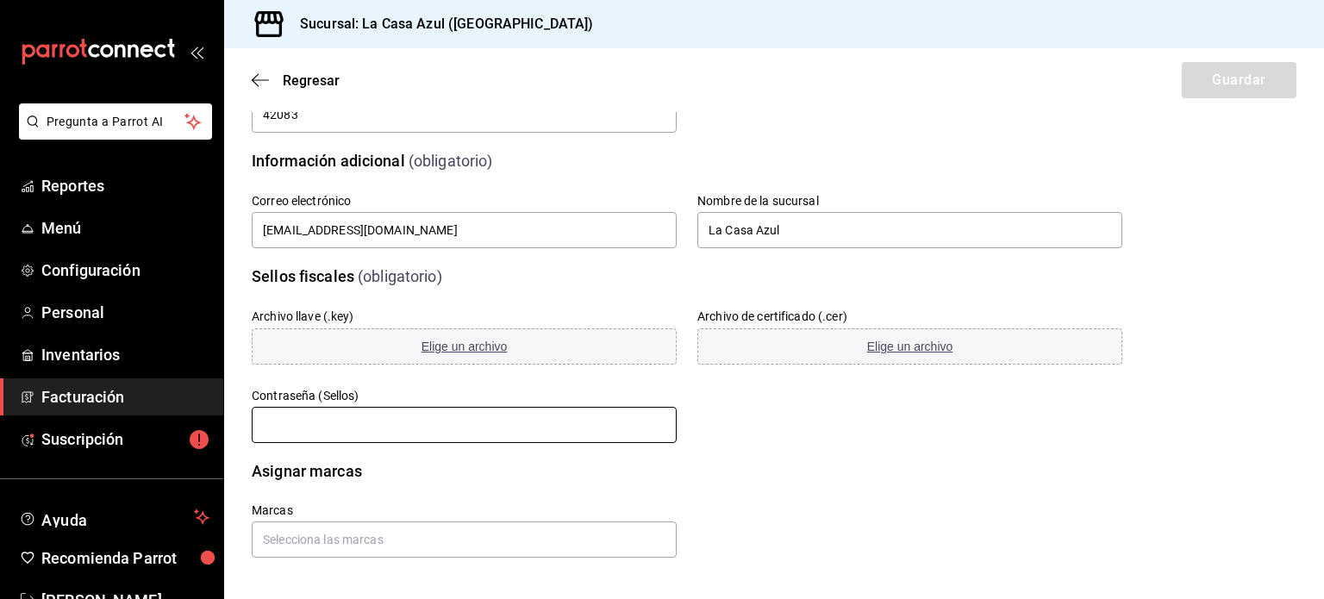
click at [389, 418] on input "text" at bounding box center [464, 425] width 425 height 36
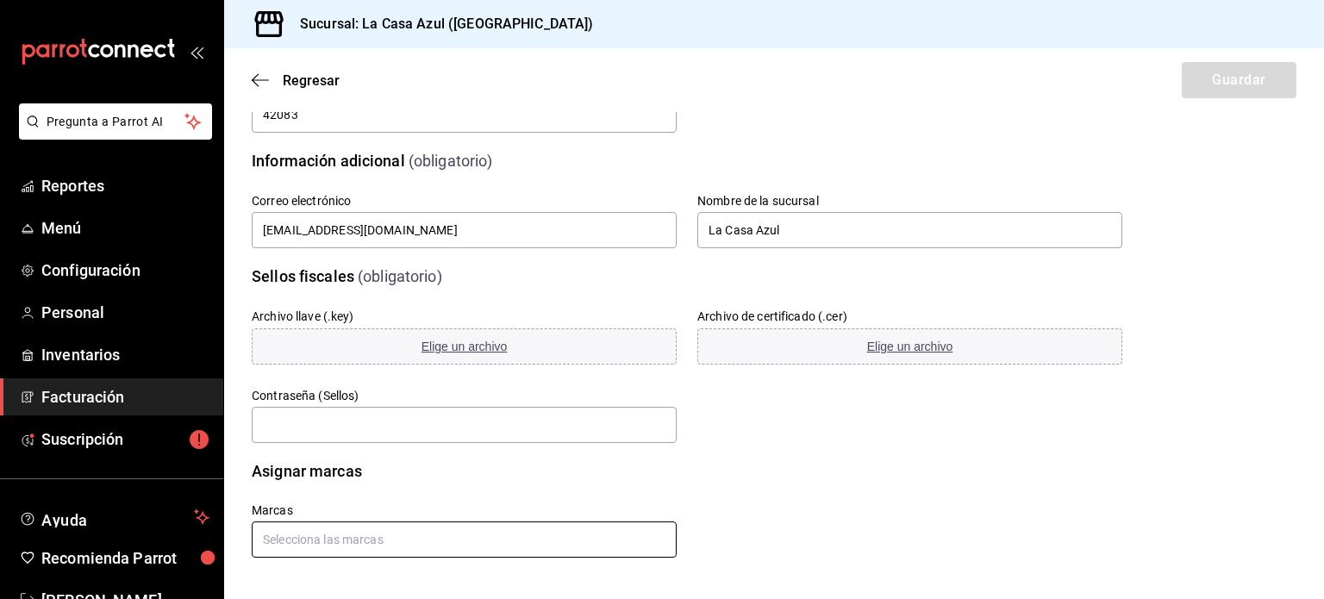
click at [367, 550] on input "text" at bounding box center [464, 539] width 425 height 36
click at [342, 506] on li "La Casa Azul - Hidalgo" at bounding box center [462, 500] width 420 height 28
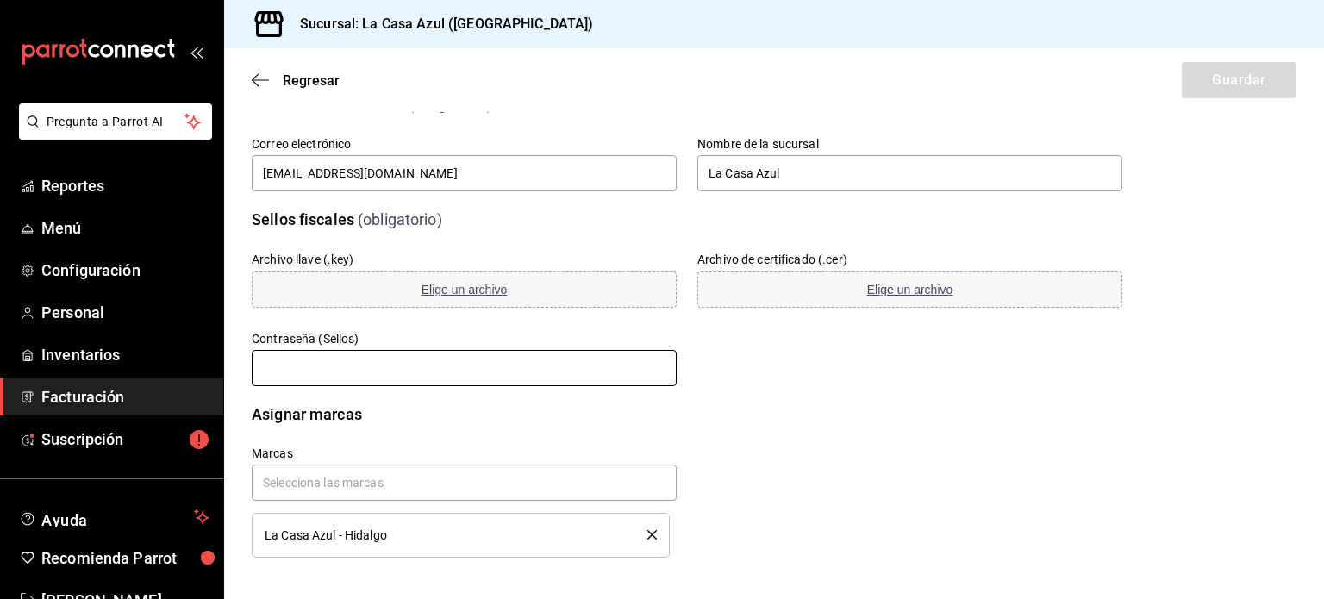
click at [352, 374] on input "text" at bounding box center [464, 368] width 425 height 36
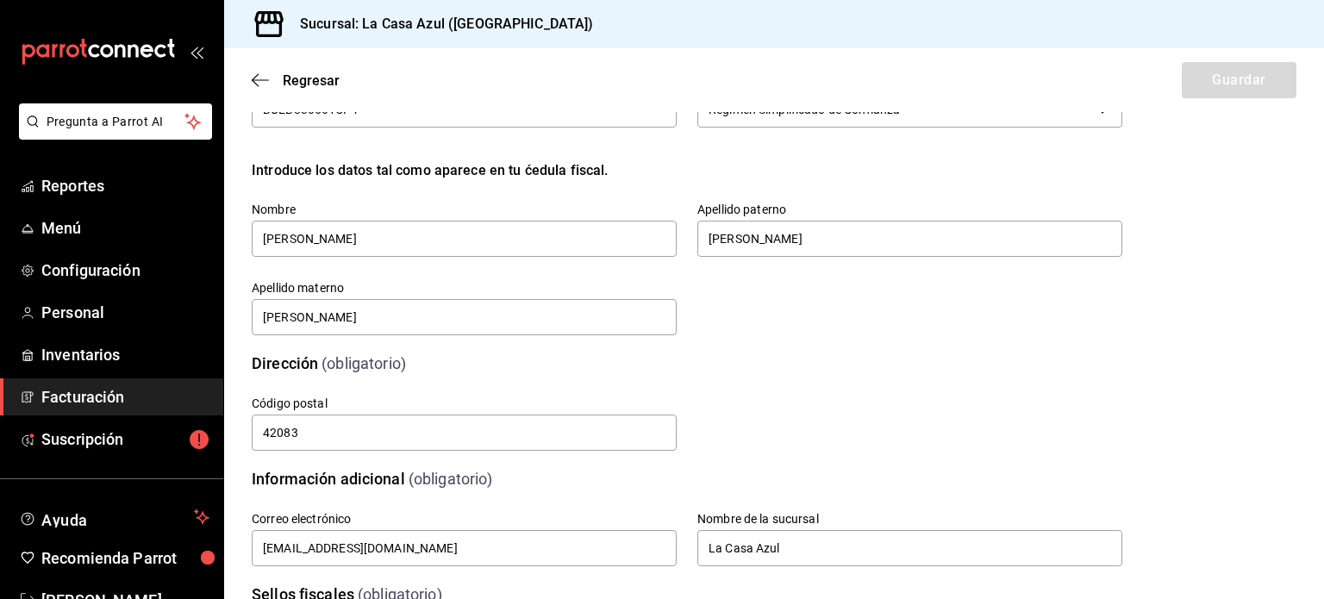
scroll to position [0, 0]
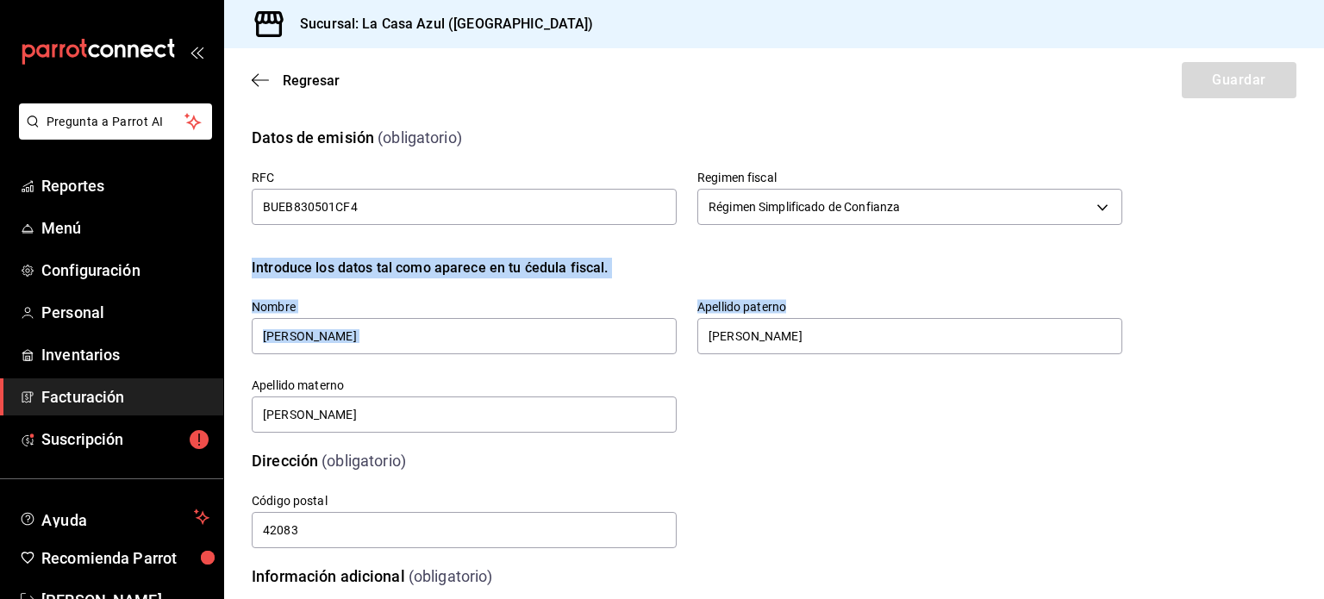
drag, startPoint x: 1273, startPoint y: 190, endPoint x: 1323, endPoint y: 427, distance: 242.2
click at [1323, 427] on div "Regresar Guardar Datos de emisión (obligatorio) RFC BUEB830501CF4 Regimen fisca…" at bounding box center [773, 323] width 1099 height 551
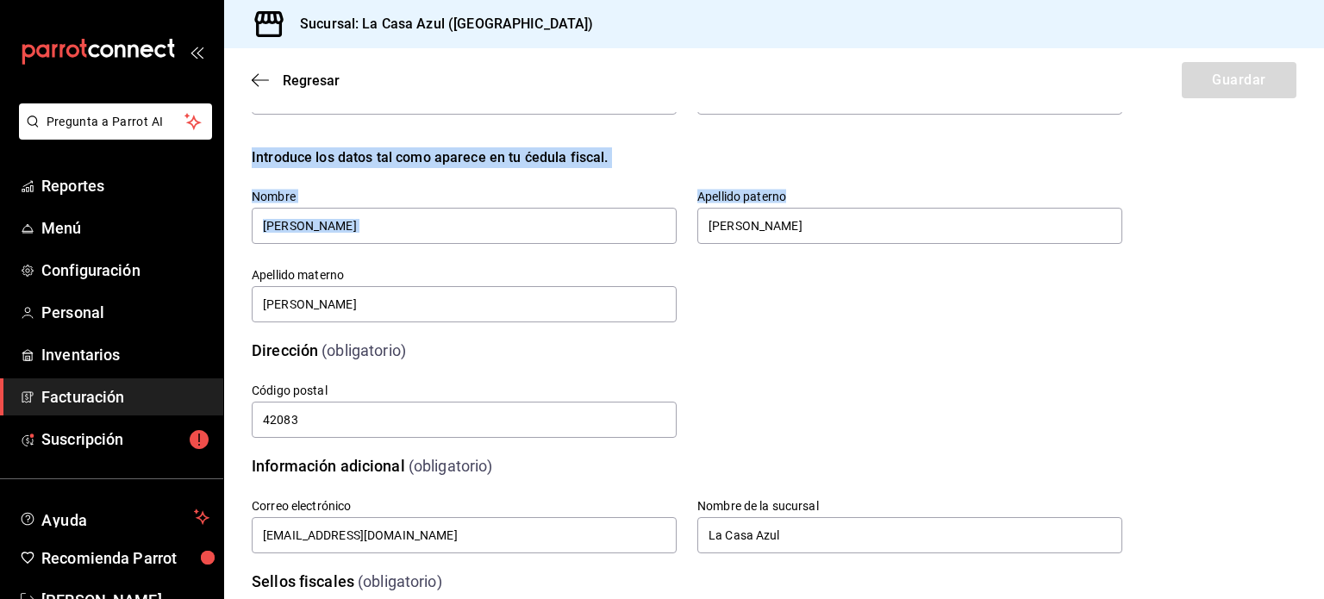
scroll to position [114, 0]
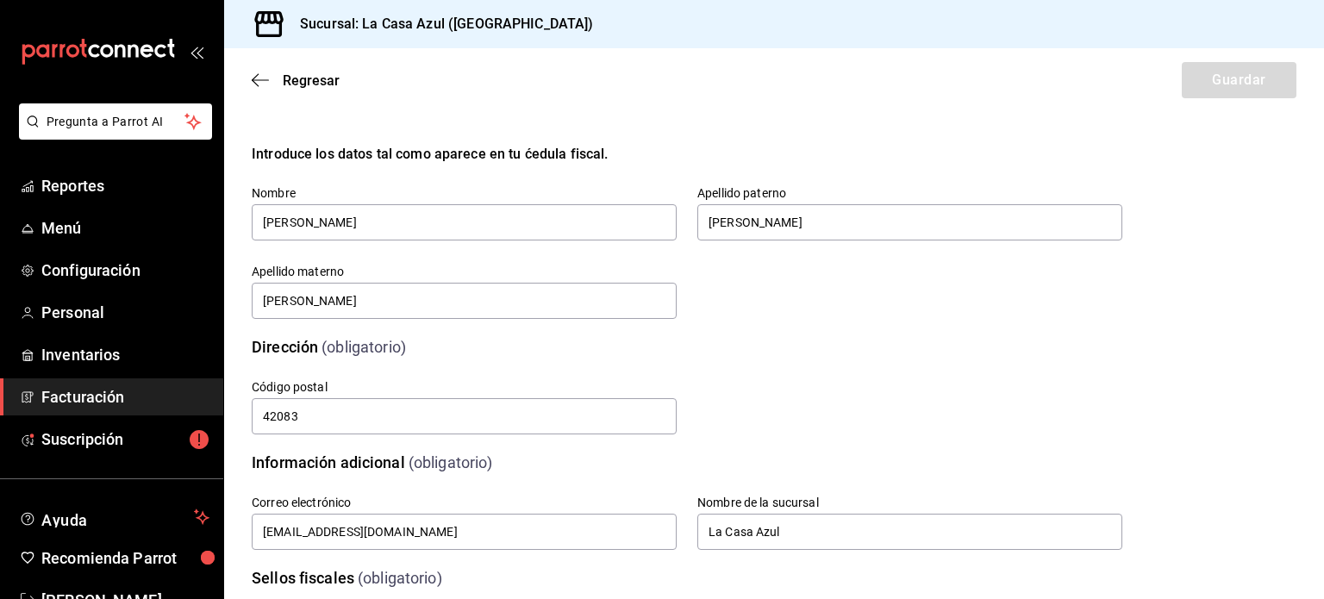
click at [1282, 230] on div "Datos de emisión (obligatorio) RFC BUEB830501CF4 Regimen fiscal Régimen Simplif…" at bounding box center [774, 156] width 1044 height 330
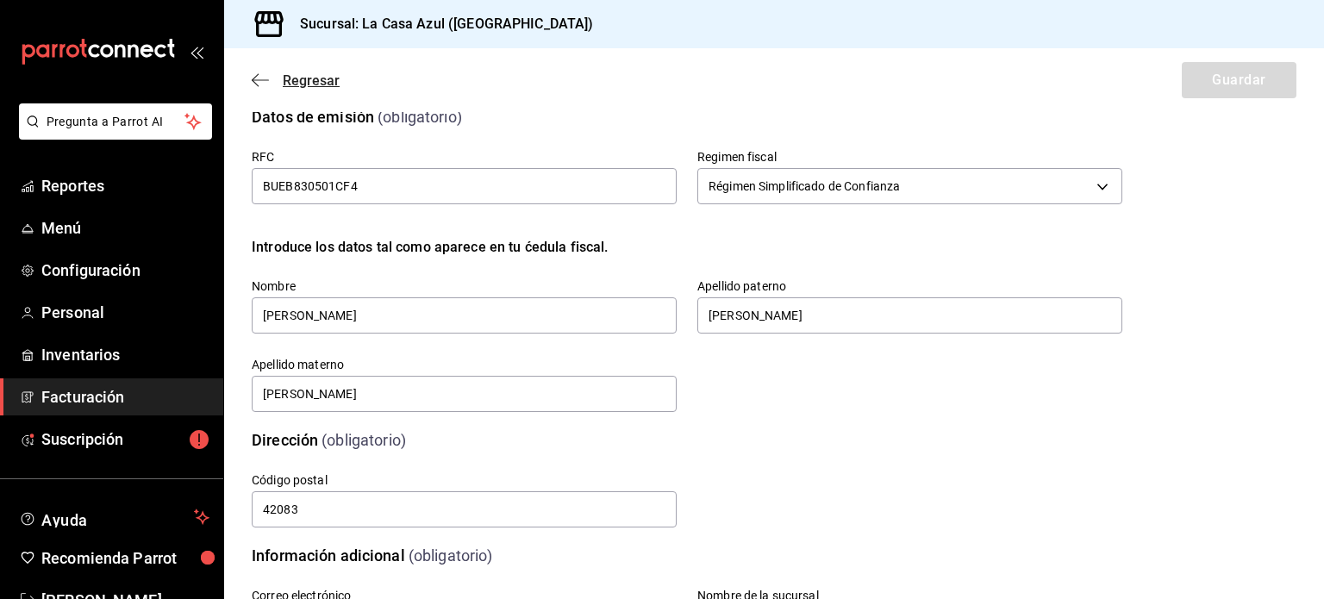
click at [310, 83] on span "Regresar" at bounding box center [311, 80] width 57 height 16
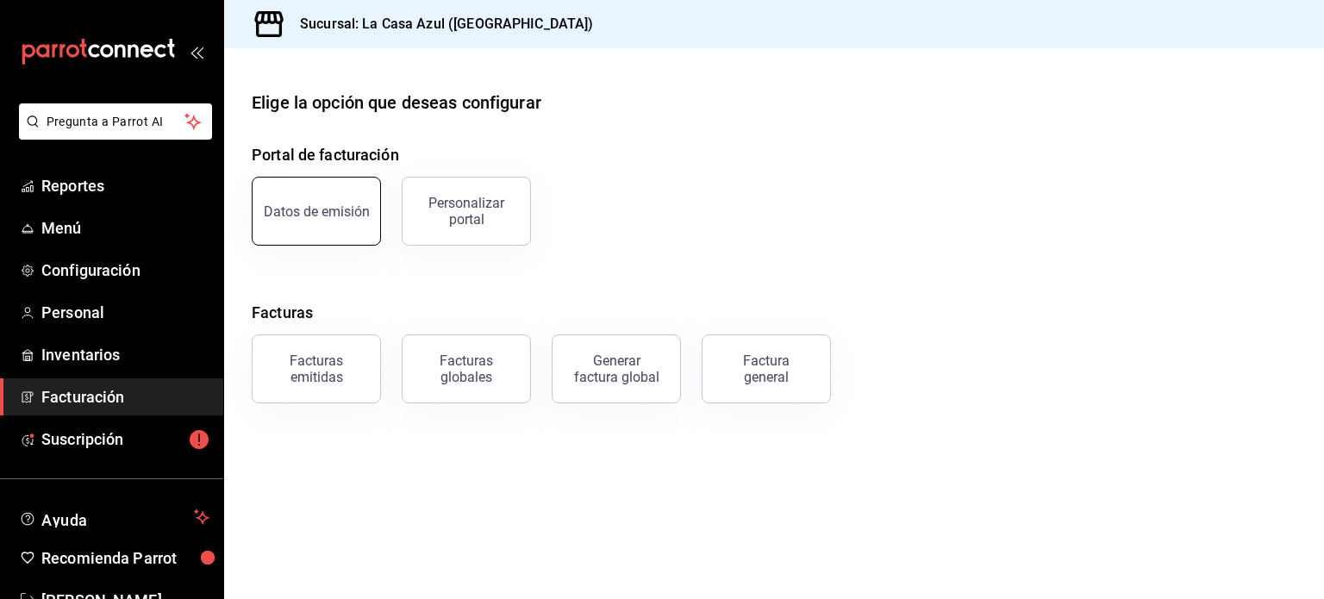
click at [325, 213] on div "Datos de emisión" at bounding box center [317, 211] width 106 height 16
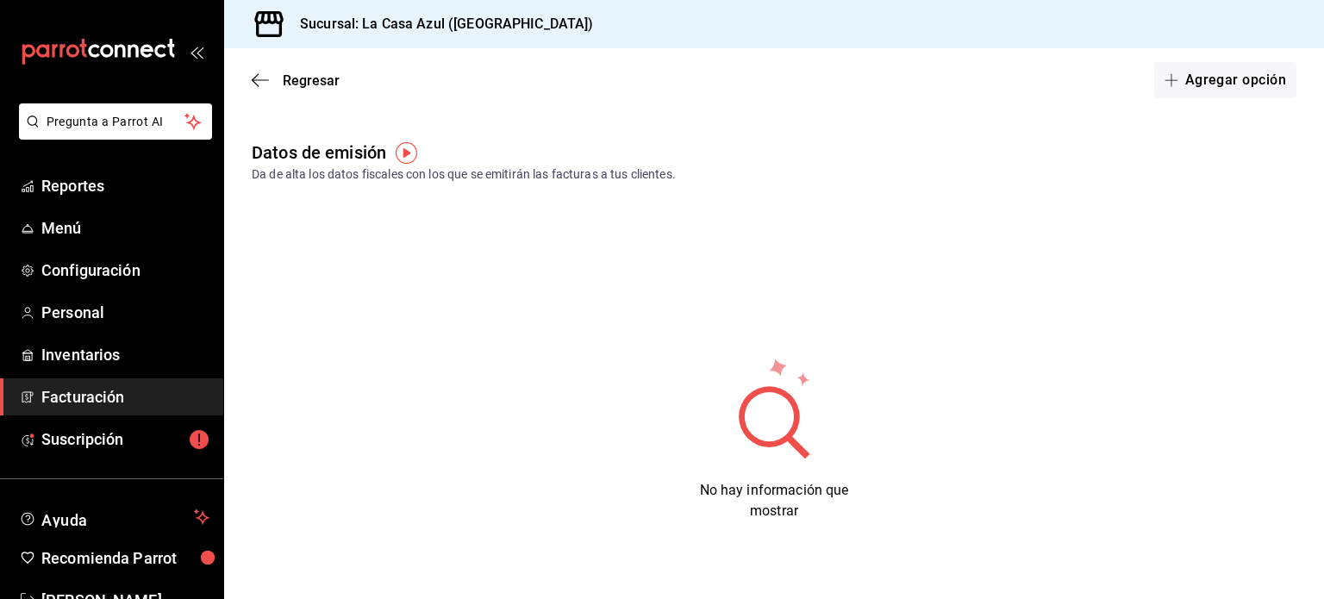
click at [412, 158] on img "button" at bounding box center [407, 153] width 22 height 22
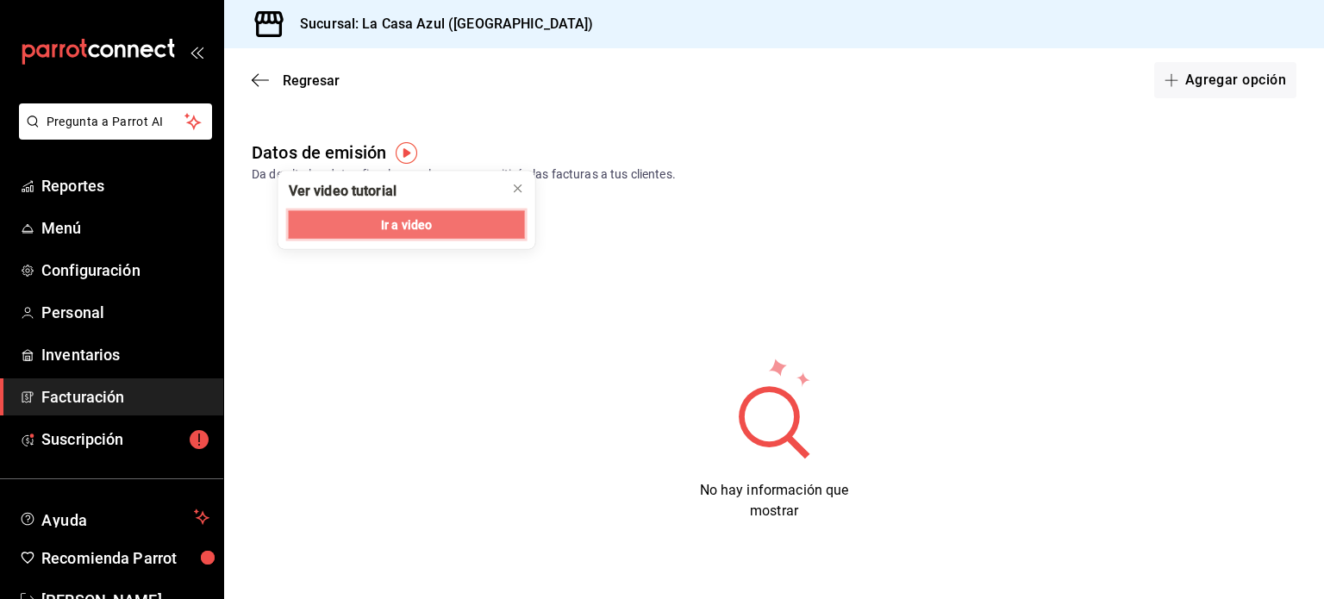
click at [403, 213] on button "Ir a video" at bounding box center [407, 225] width 236 height 28
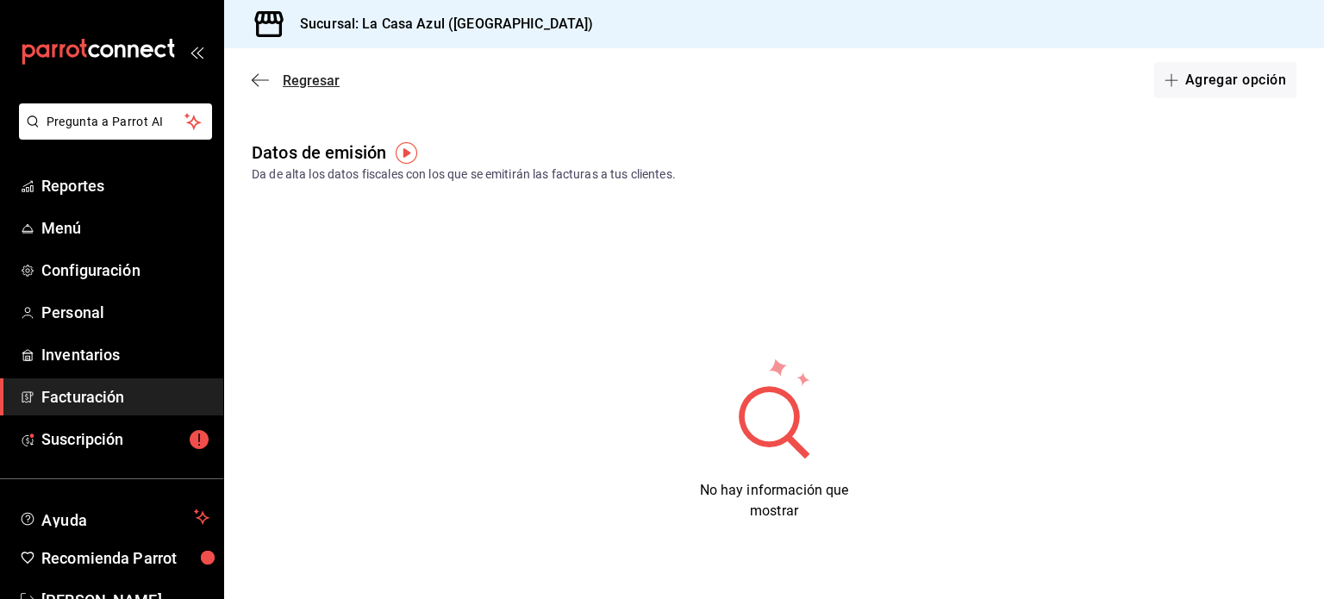
click at [266, 87] on icon "button" at bounding box center [260, 80] width 17 height 16
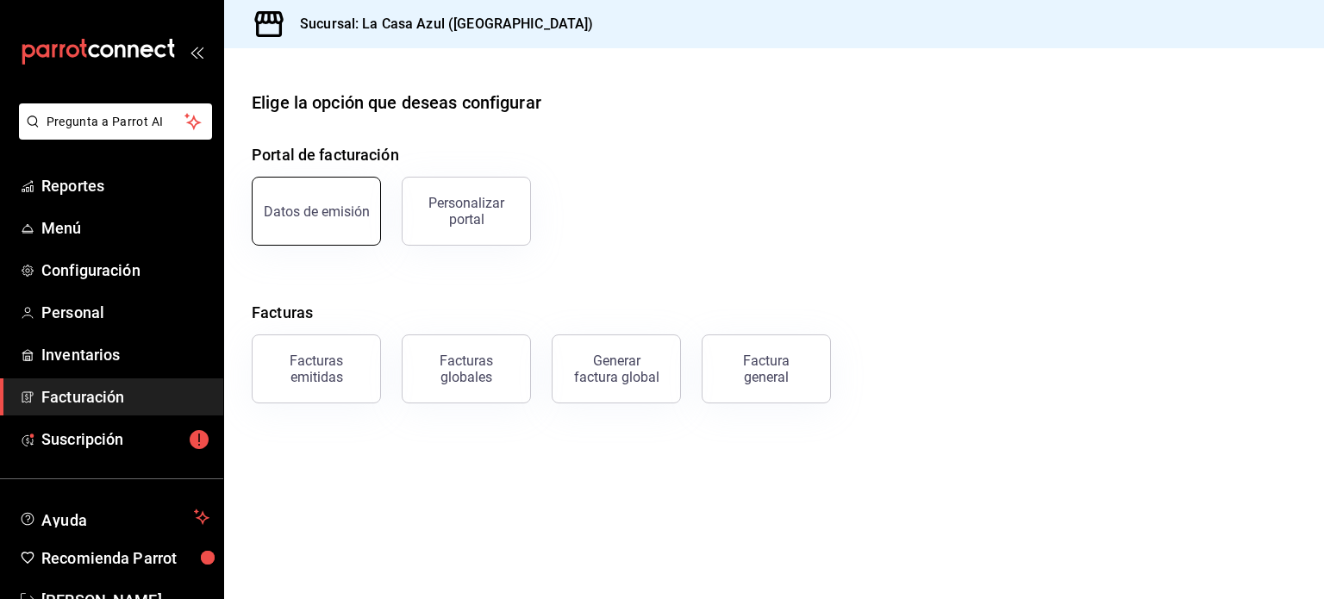
click at [334, 229] on button "Datos de emisión" at bounding box center [316, 211] width 129 height 69
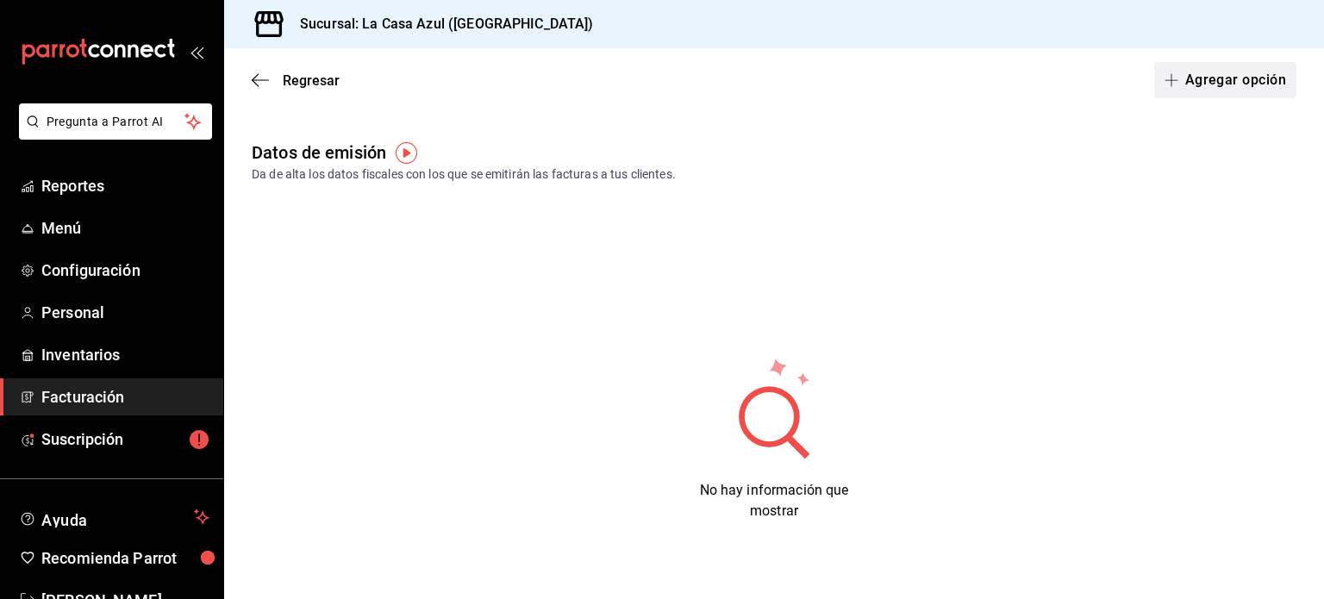
click at [1193, 88] on button "Agregar opción" at bounding box center [1225, 80] width 142 height 36
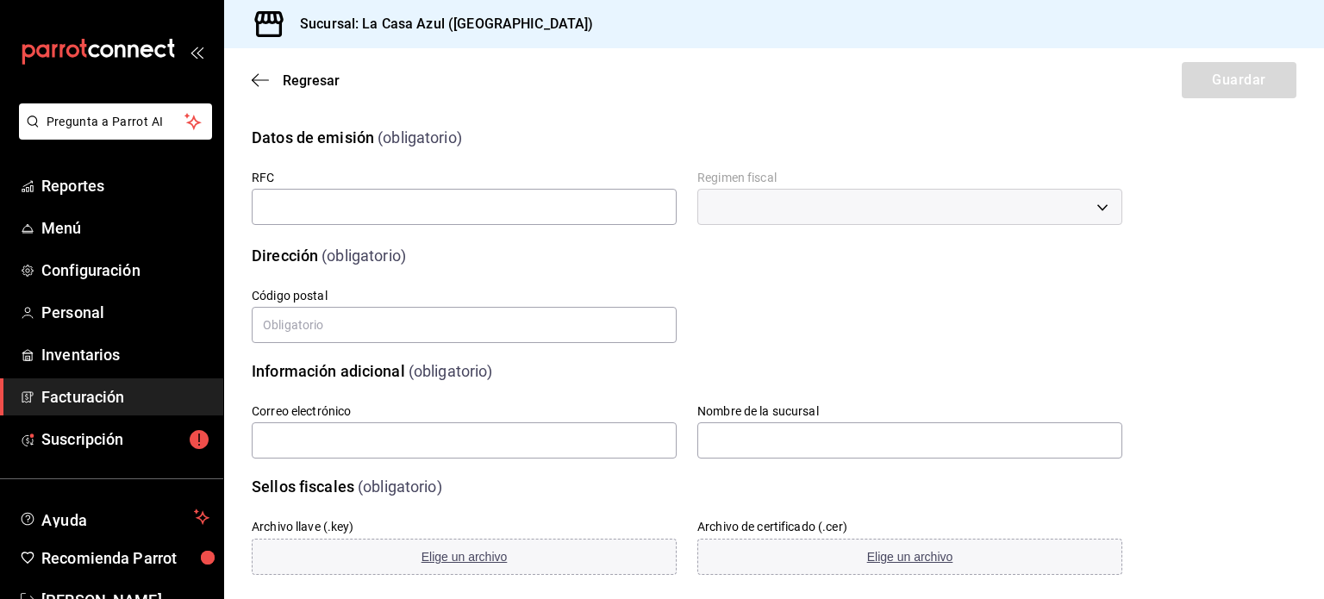
click at [1303, 389] on div "Datos de emisión (obligatorio) RFC Regimen fiscal ​ Dirección (obligatorio) Cal…" at bounding box center [773, 436] width 1099 height 663
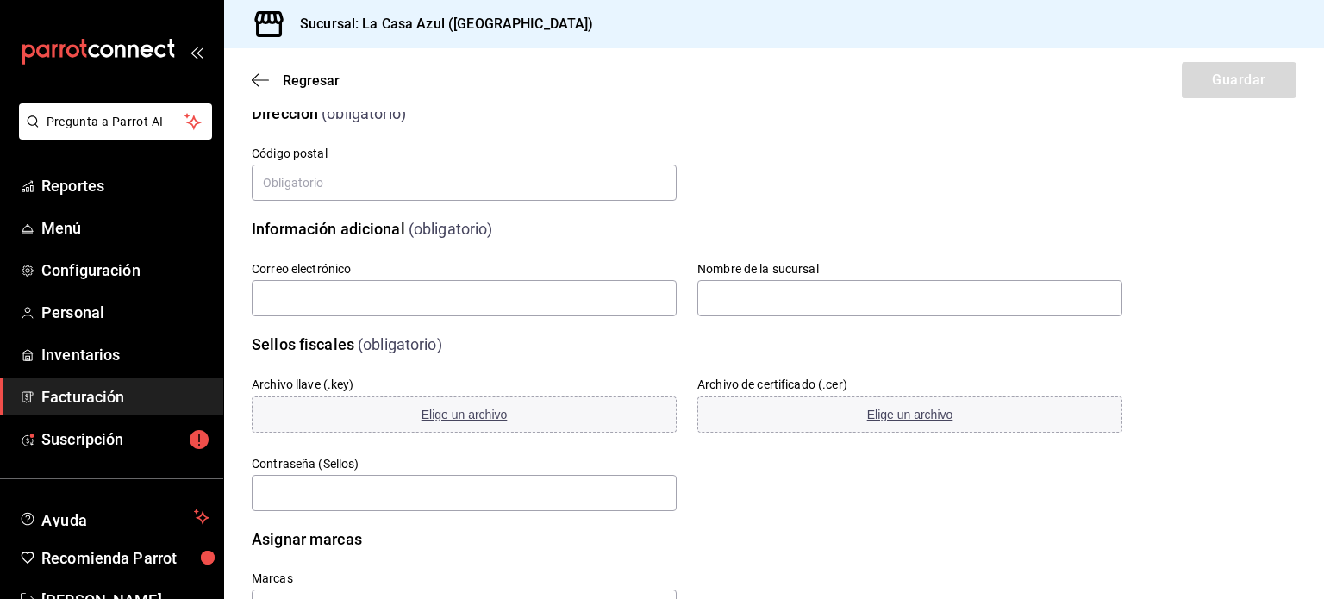
scroll to position [147, 0]
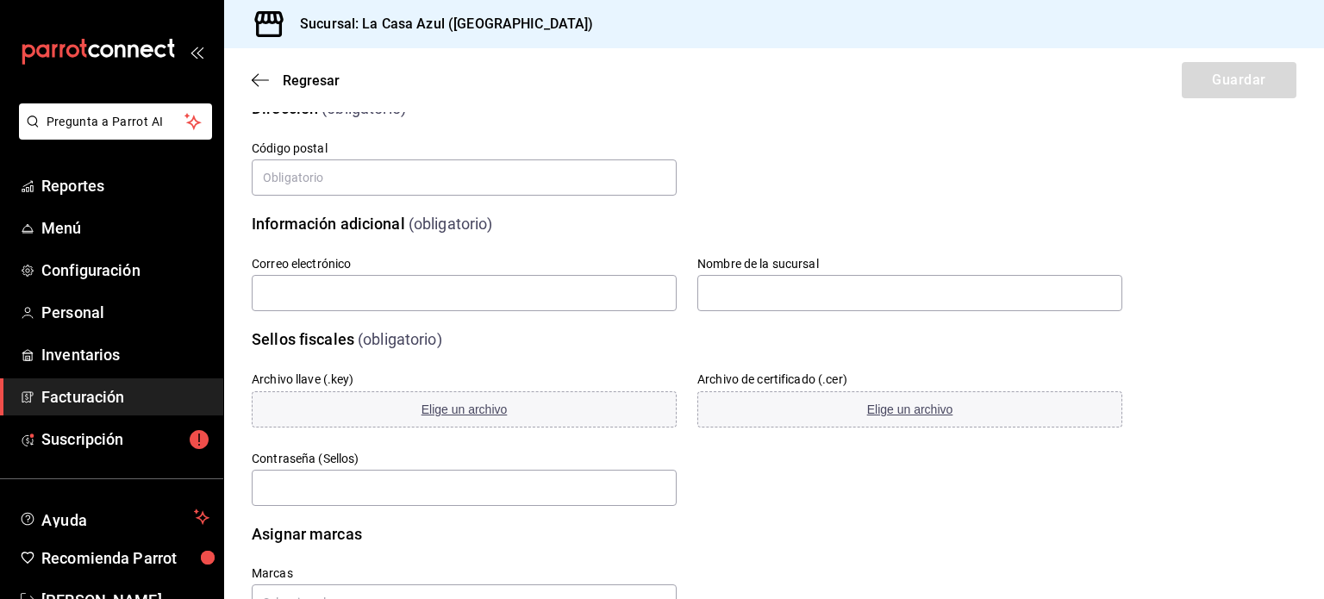
drag, startPoint x: 1323, startPoint y: 444, endPoint x: 866, endPoint y: 153, distance: 541.2
click at [866, 153] on div "Calle # exterior # interior Código postal Estado Elige una opción 0 Municipio E…" at bounding box center [666, 148] width 912 height 99
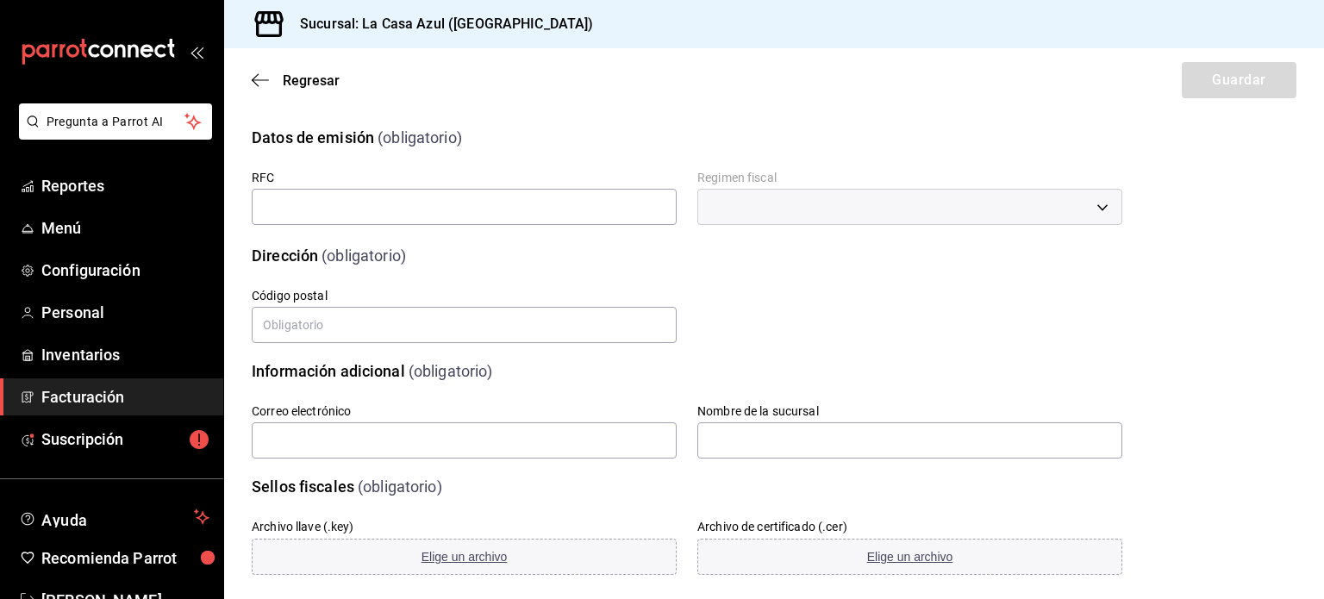
click at [346, 228] on div "Dirección (obligatorio)" at bounding box center [676, 245] width 891 height 44
click at [342, 215] on input "text" at bounding box center [464, 207] width 425 height 36
type input "BUEB830501CF4"
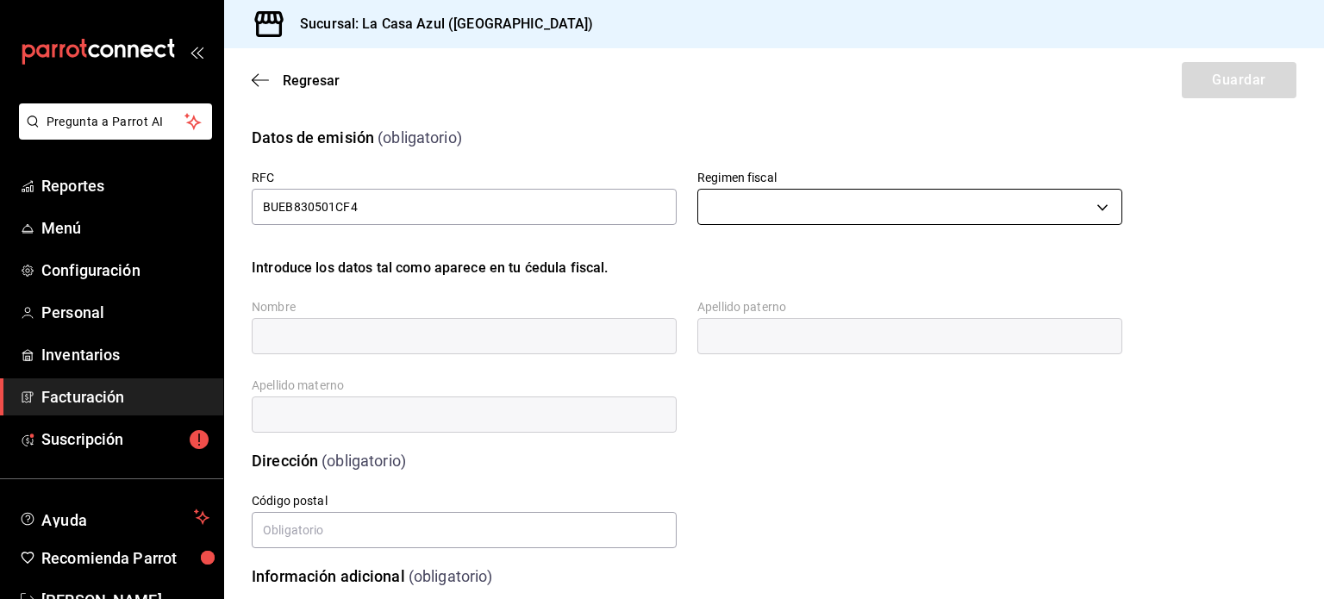
click at [811, 192] on body "Pregunta a Parrot AI Reportes Menú Configuración Personal Inventarios Facturaci…" at bounding box center [662, 299] width 1324 height 599
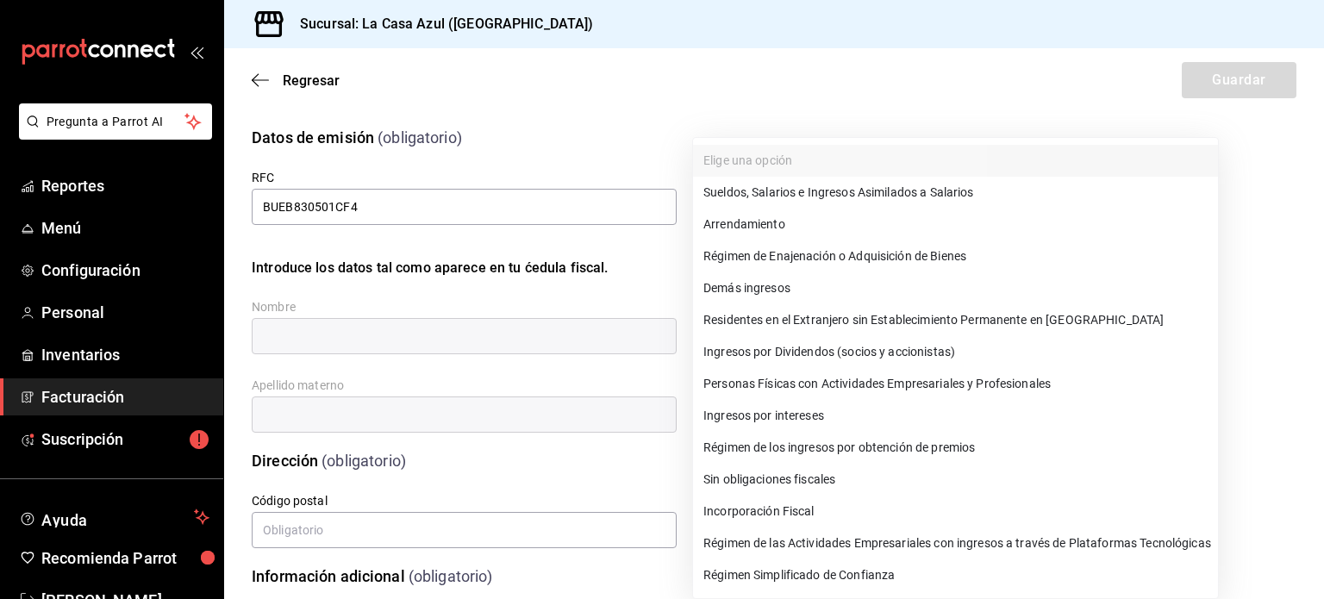
click at [769, 580] on li "Régimen Simplificado de Confianza" at bounding box center [955, 575] width 525 height 32
type input "626"
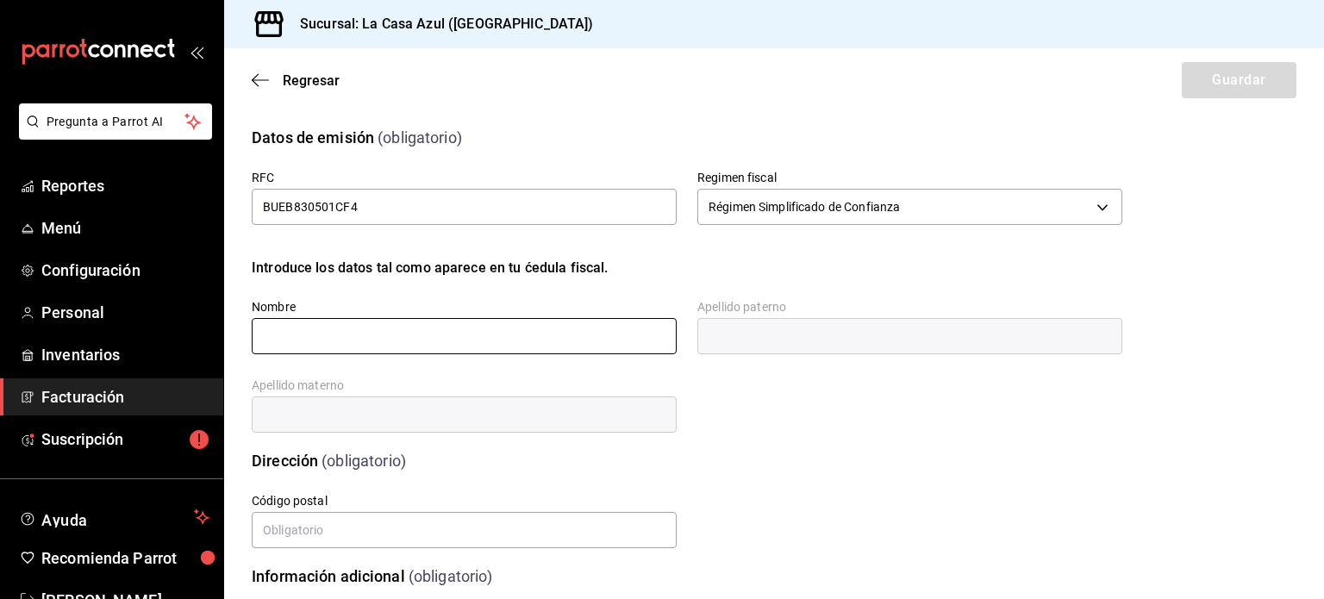
click at [359, 344] on input "text" at bounding box center [464, 336] width 425 height 36
type input "[PERSON_NAME]"
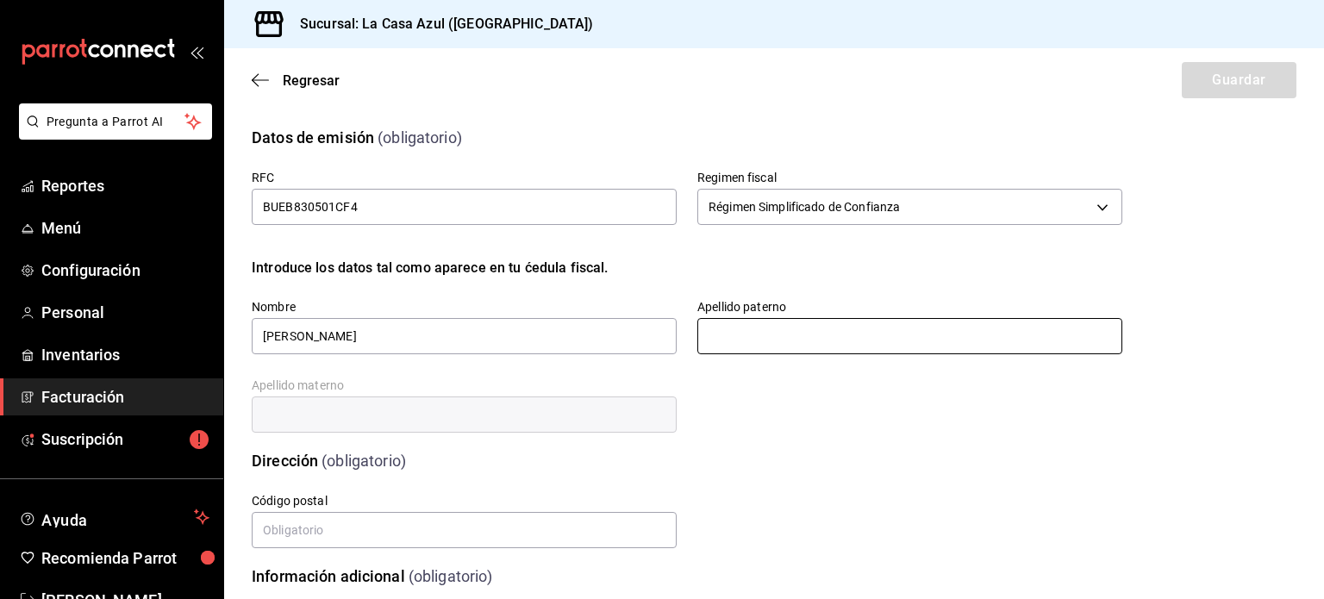
click at [817, 327] on input "text" at bounding box center [909, 336] width 425 height 36
type input "[PERSON_NAME]"
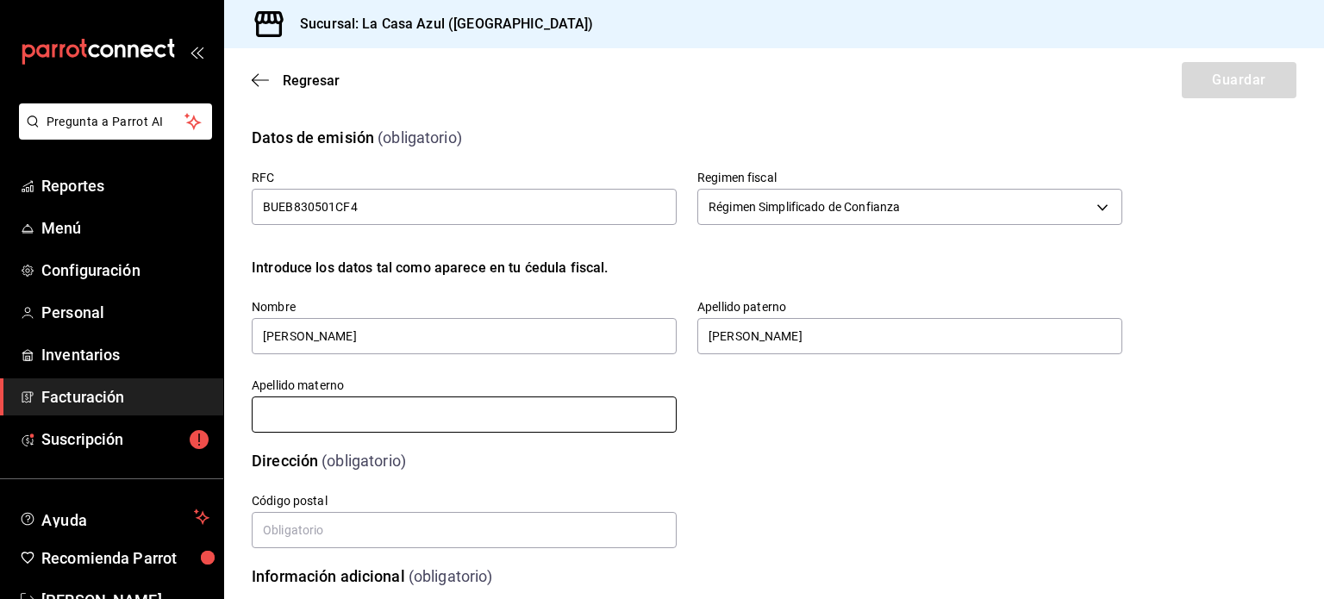
click at [427, 431] on input "text" at bounding box center [464, 414] width 425 height 36
type input "[PERSON_NAME]"
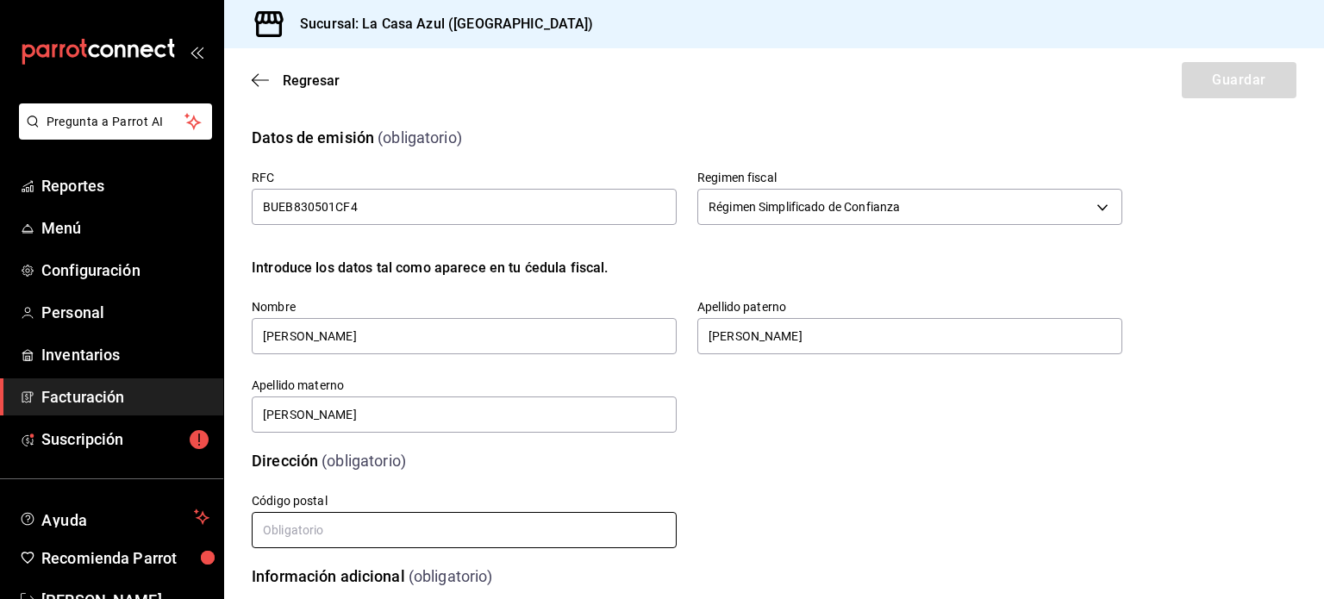
click at [377, 527] on input "text" at bounding box center [464, 530] width 425 height 36
type input "42083"
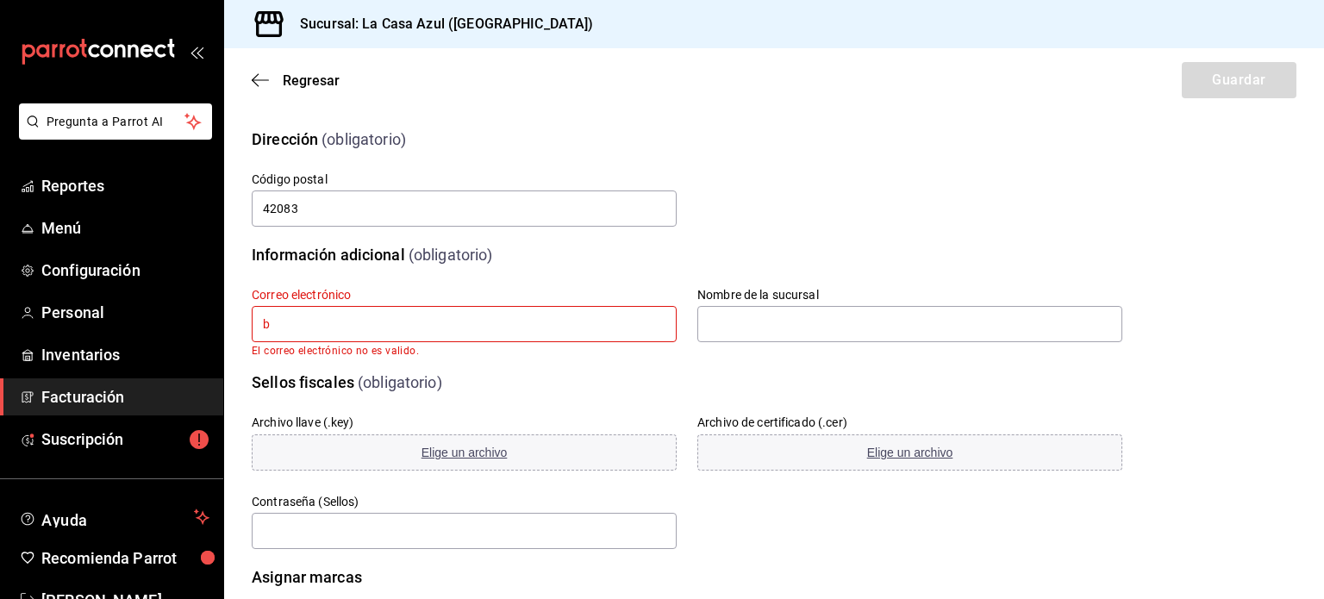
type input "[EMAIL_ADDRESS][DOMAIN_NAME]"
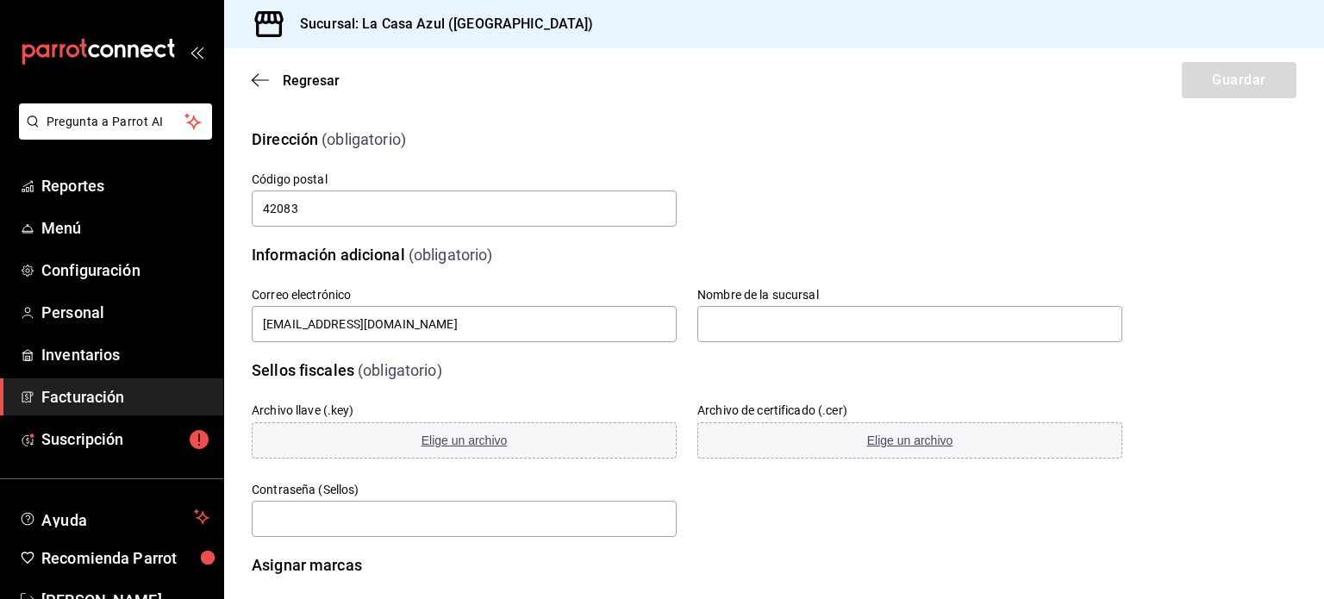
click at [730, 346] on div "Sellos fiscales (obligatorio)" at bounding box center [676, 360] width 891 height 44
click at [731, 330] on input "text" at bounding box center [909, 324] width 425 height 36
type input "La Casa Azul"
click at [396, 494] on label "Contraseña (Sellos)" at bounding box center [464, 489] width 425 height 12
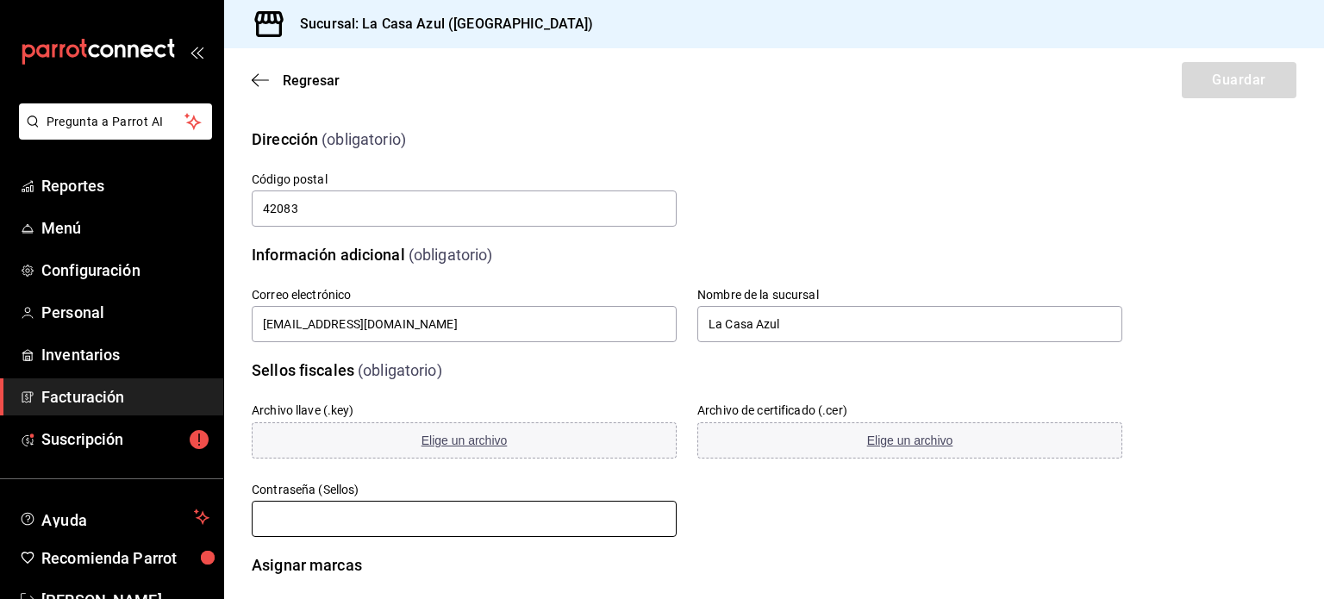
click at [389, 517] on input "text" at bounding box center [464, 519] width 425 height 36
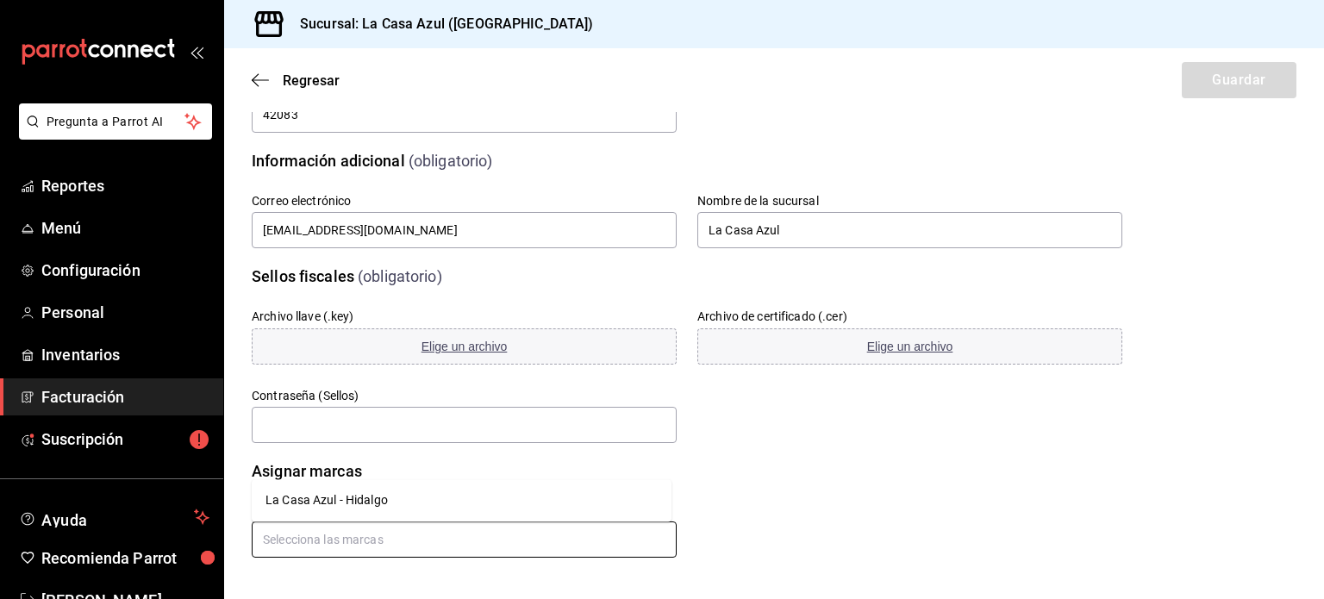
click at [274, 534] on input "text" at bounding box center [464, 539] width 425 height 36
click at [290, 499] on li "La Casa Azul - Hidalgo" at bounding box center [462, 500] width 420 height 28
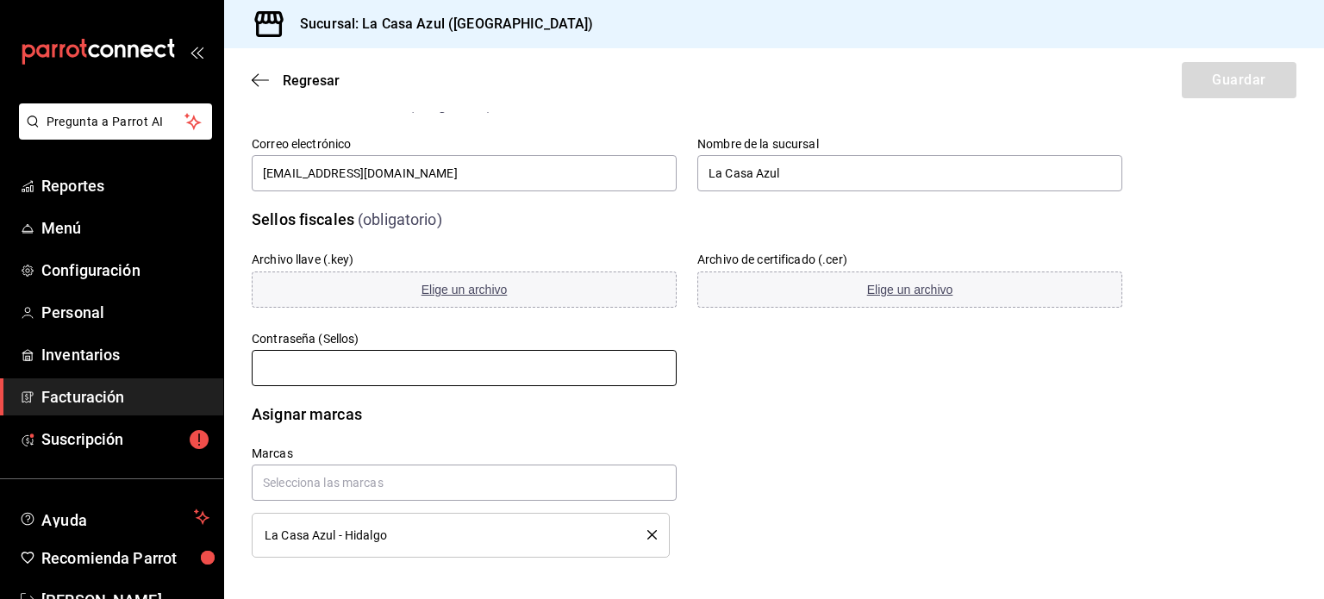
click at [344, 360] on input "text" at bounding box center [464, 368] width 425 height 36
click at [321, 81] on span "Regresar" at bounding box center [311, 80] width 57 height 16
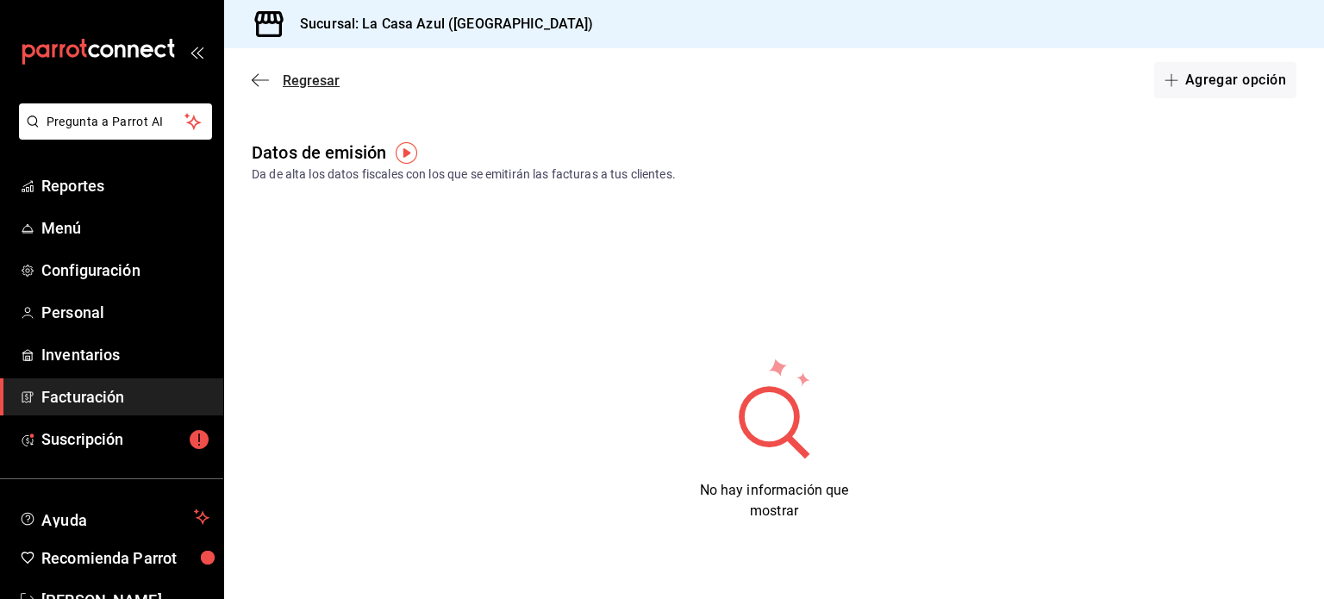
click at [301, 86] on span "Regresar" at bounding box center [311, 80] width 57 height 16
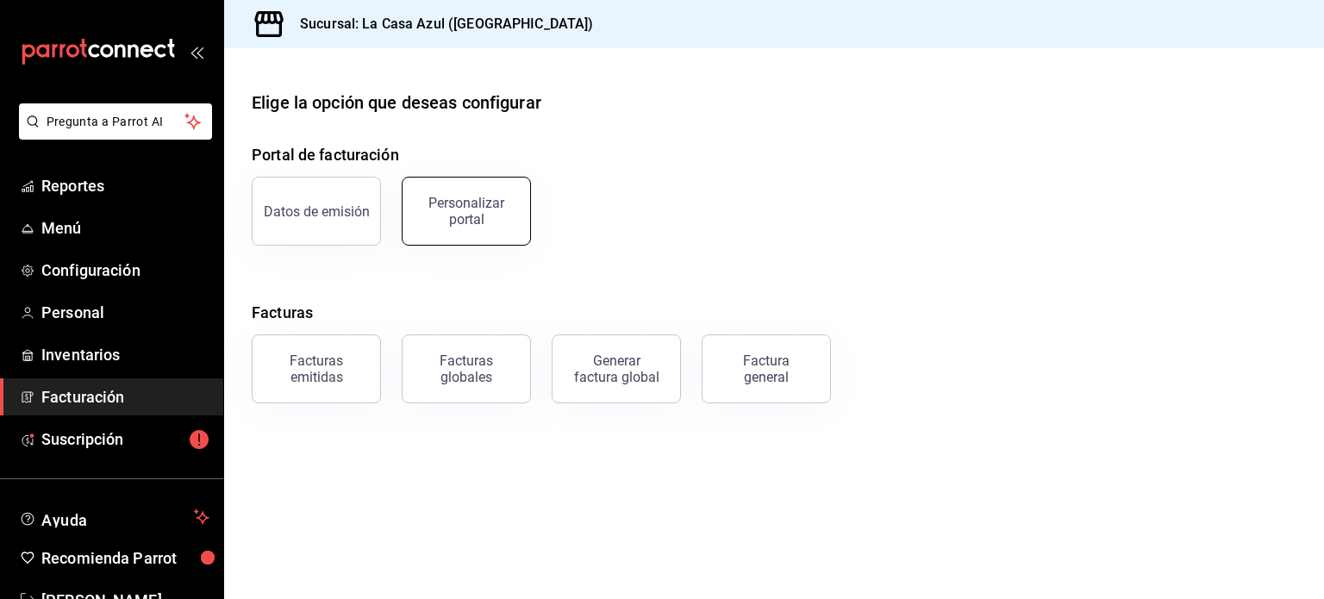
click at [465, 215] on div "Personalizar portal" at bounding box center [466, 211] width 107 height 33
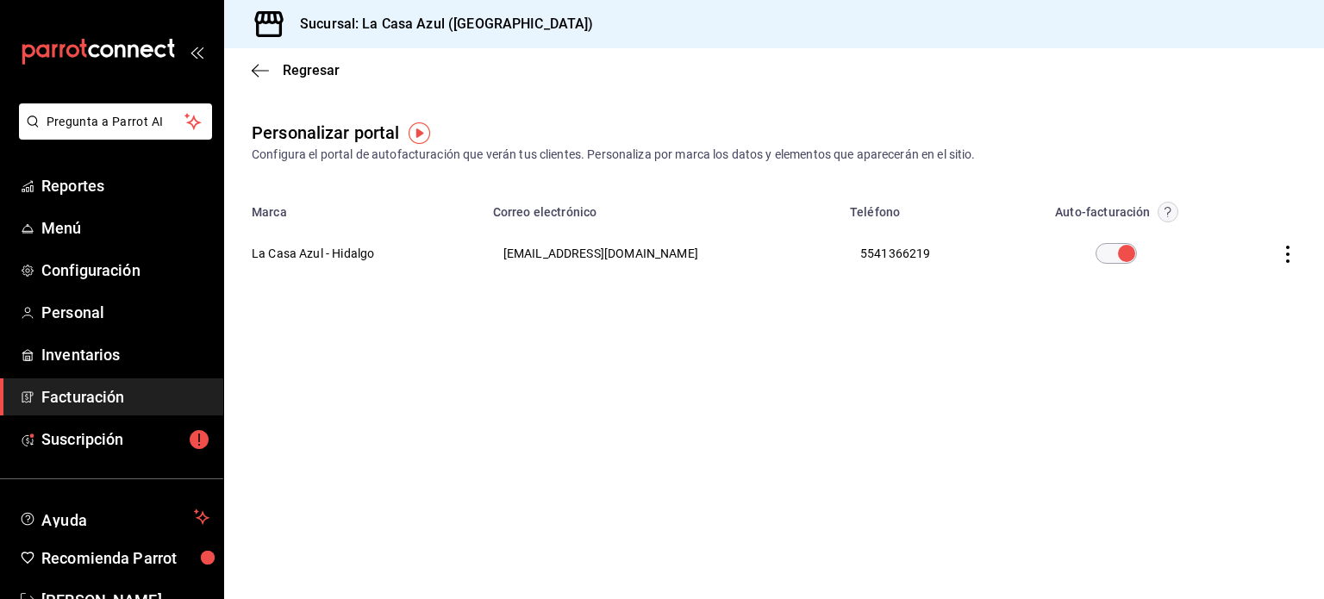
click at [321, 258] on th "La Casa Azul - Hidalgo" at bounding box center [353, 253] width 258 height 62
click at [1292, 244] on th at bounding box center [1273, 253] width 99 height 62
click at [1286, 246] on icon "button" at bounding box center [1287, 254] width 3 height 17
click at [1241, 233] on li "Editar" at bounding box center [1210, 232] width 172 height 44
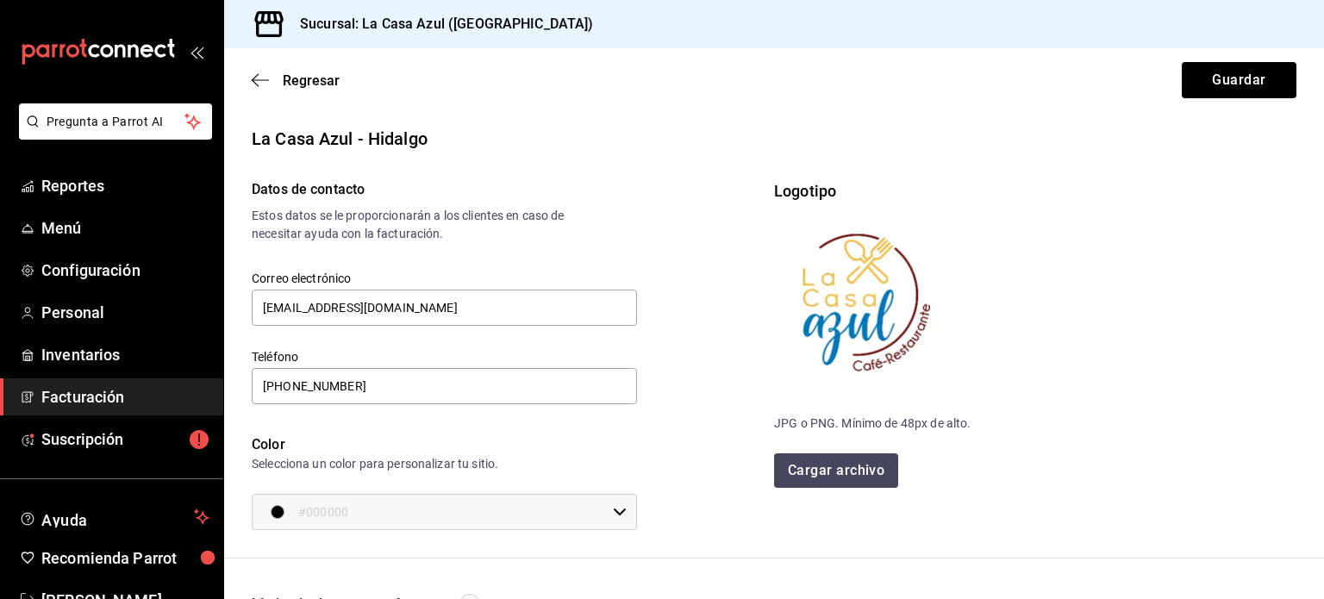
click at [615, 507] on icon at bounding box center [620, 512] width 14 height 14
click at [708, 486] on div at bounding box center [662, 299] width 1324 height 599
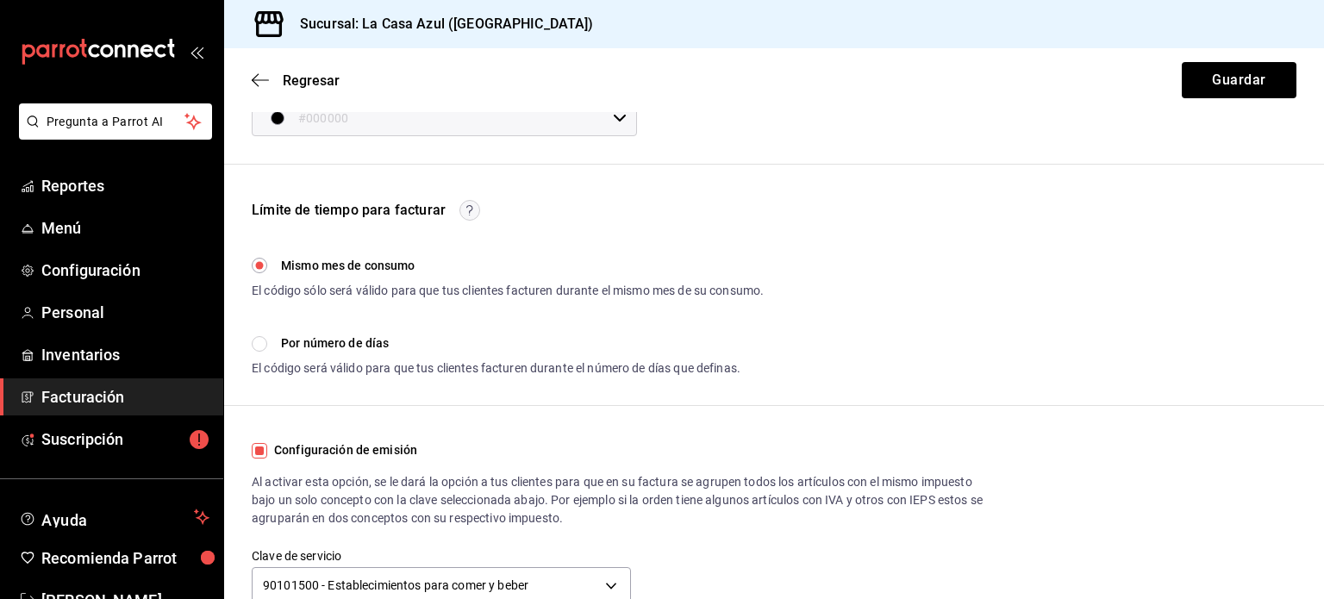
scroll to position [458, 0]
